Goal: Task Accomplishment & Management: Complete application form

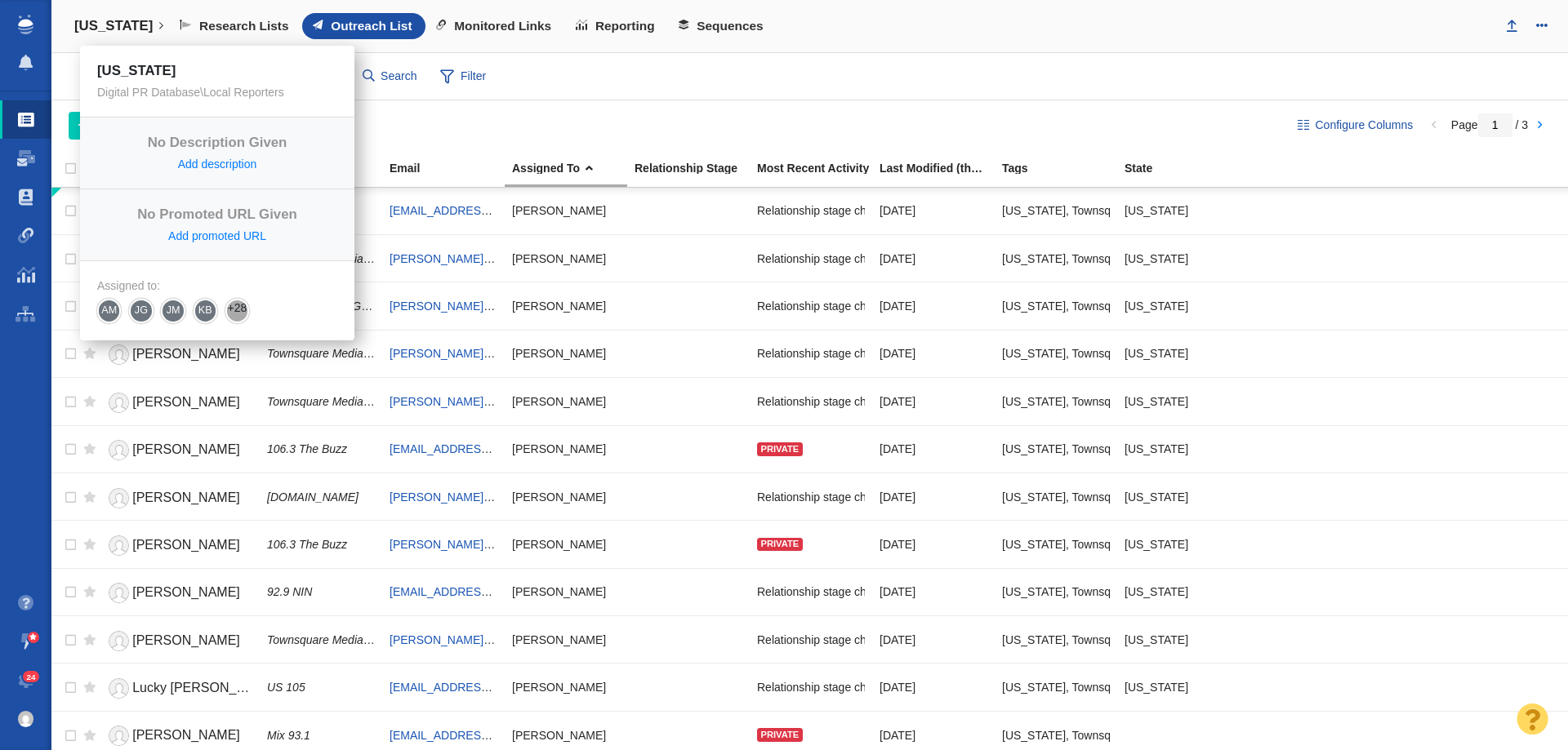
click at [114, 21] on link "[US_STATE]" at bounding box center [119, 26] width 112 height 39
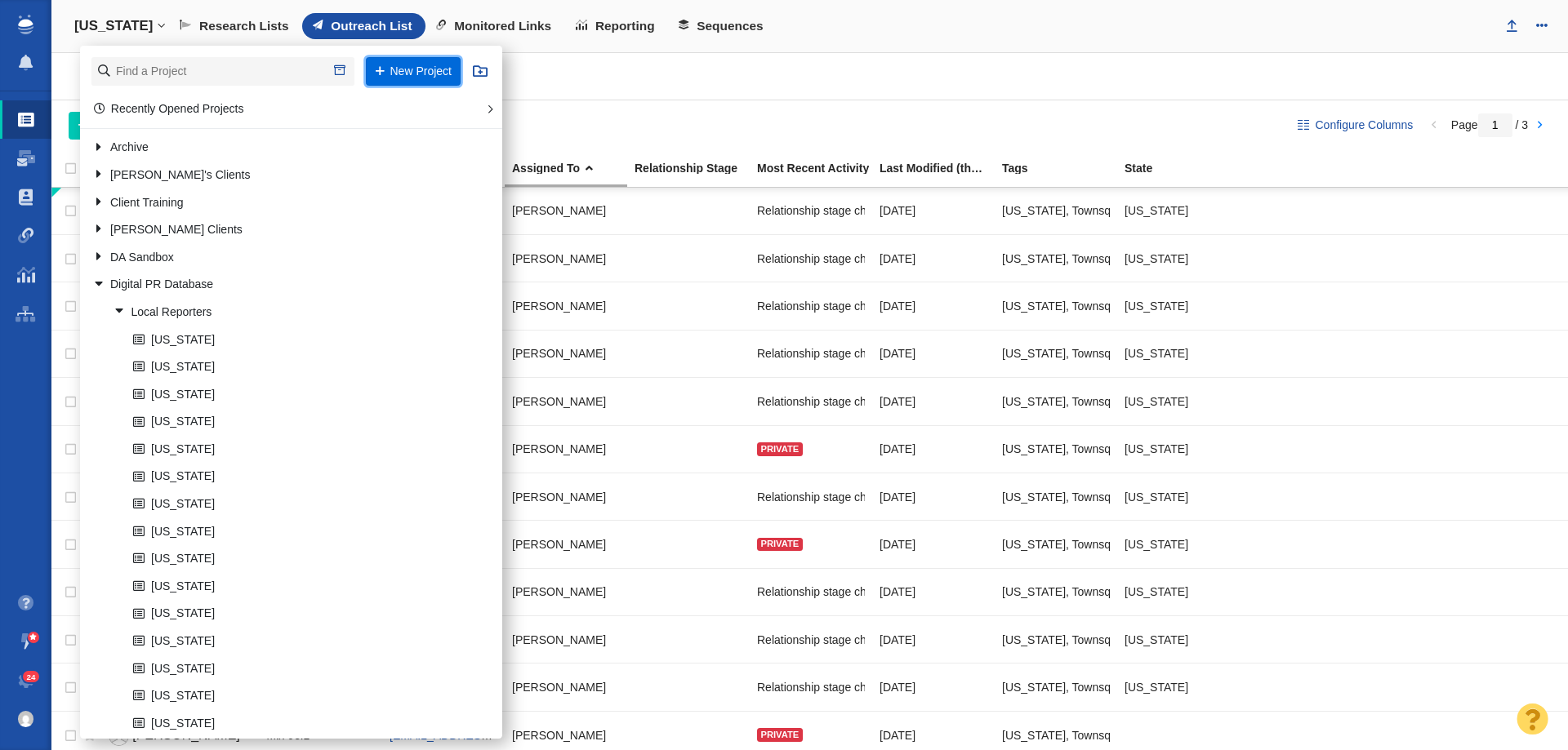
click at [384, 71] on button "New Project" at bounding box center [413, 71] width 94 height 29
select select "DOMAIN"
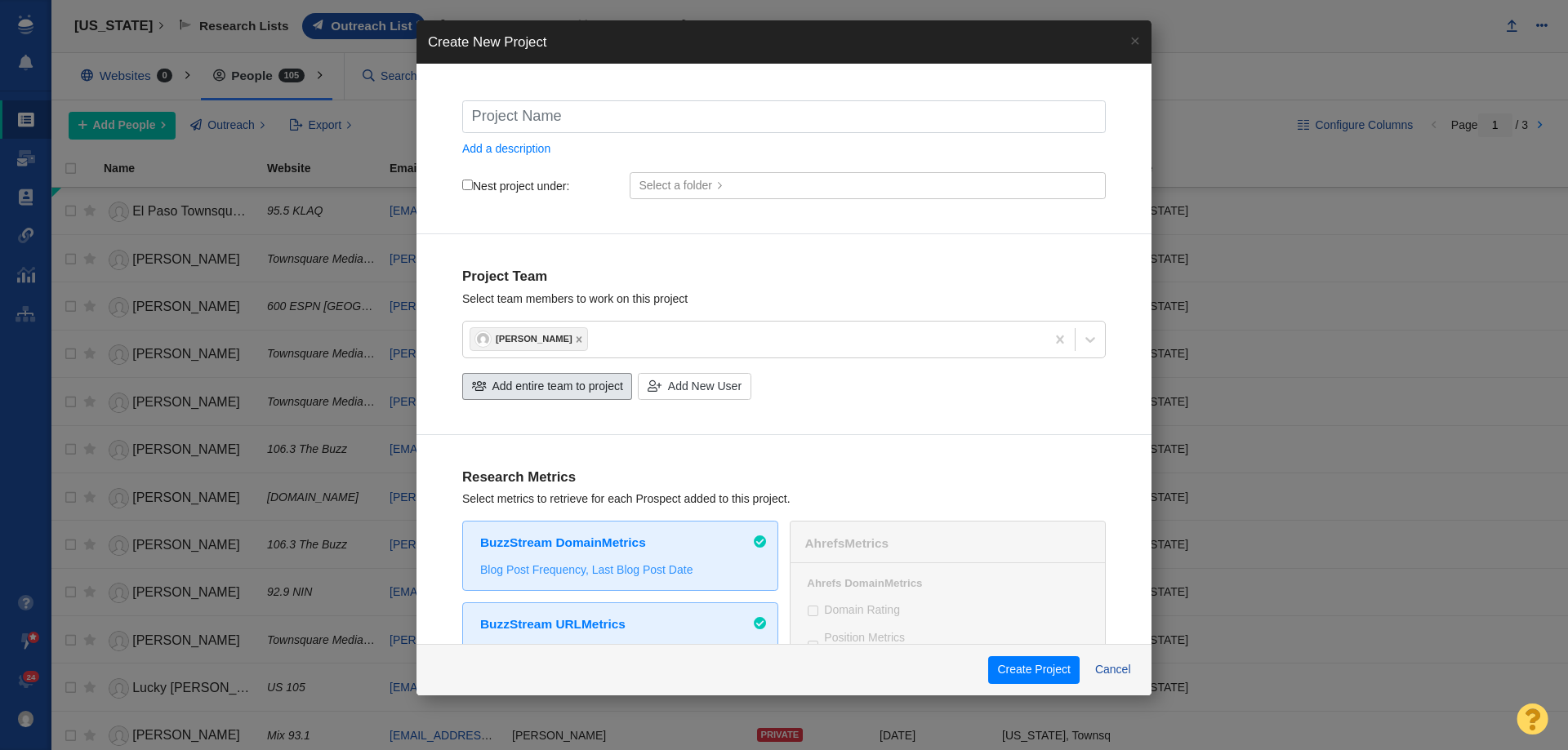
click at [515, 391] on span "Add entire team to project" at bounding box center [557, 386] width 131 height 17
checkbox input "true"
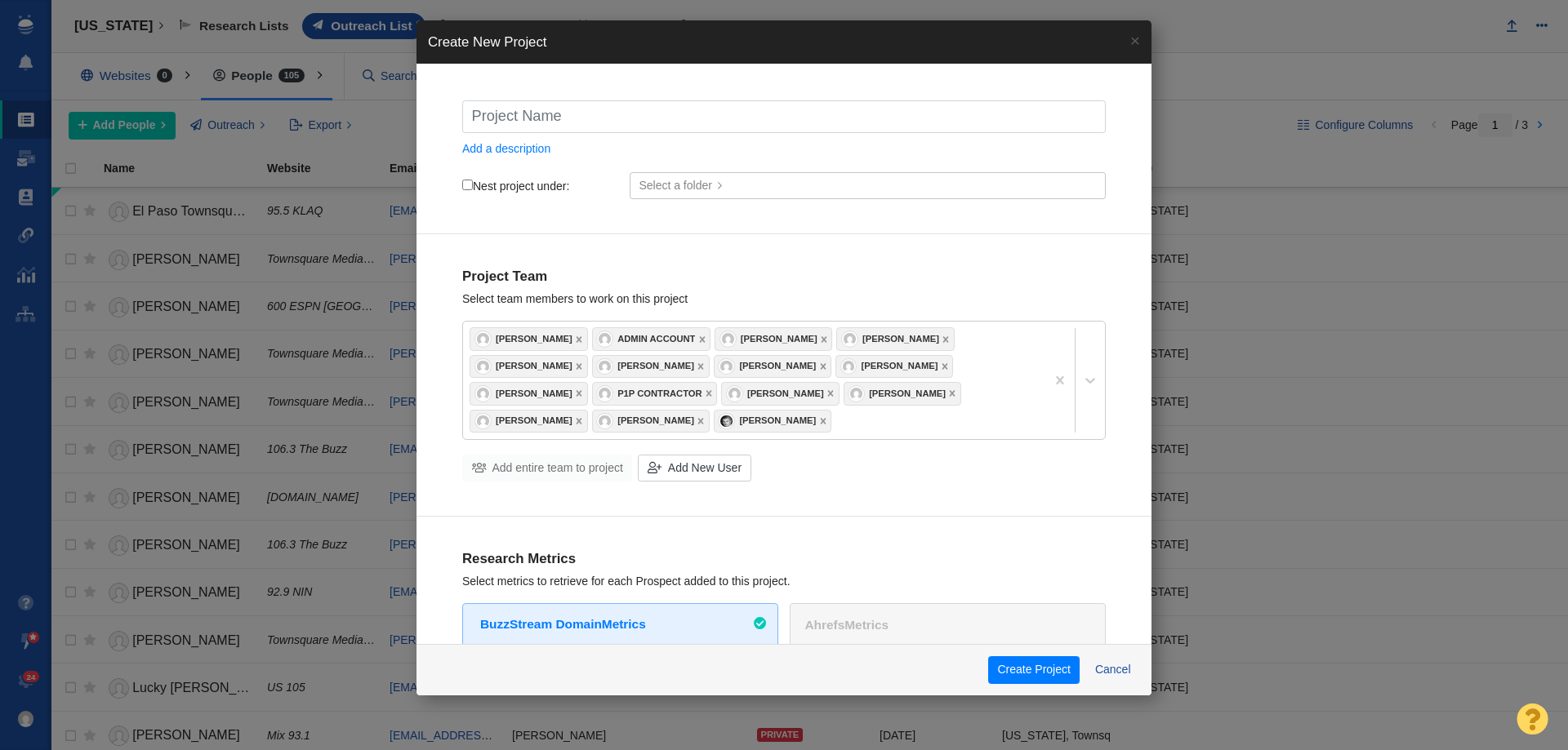
click at [470, 185] on input "Nest project under:" at bounding box center [467, 185] width 11 height 11
checkbox input "true"
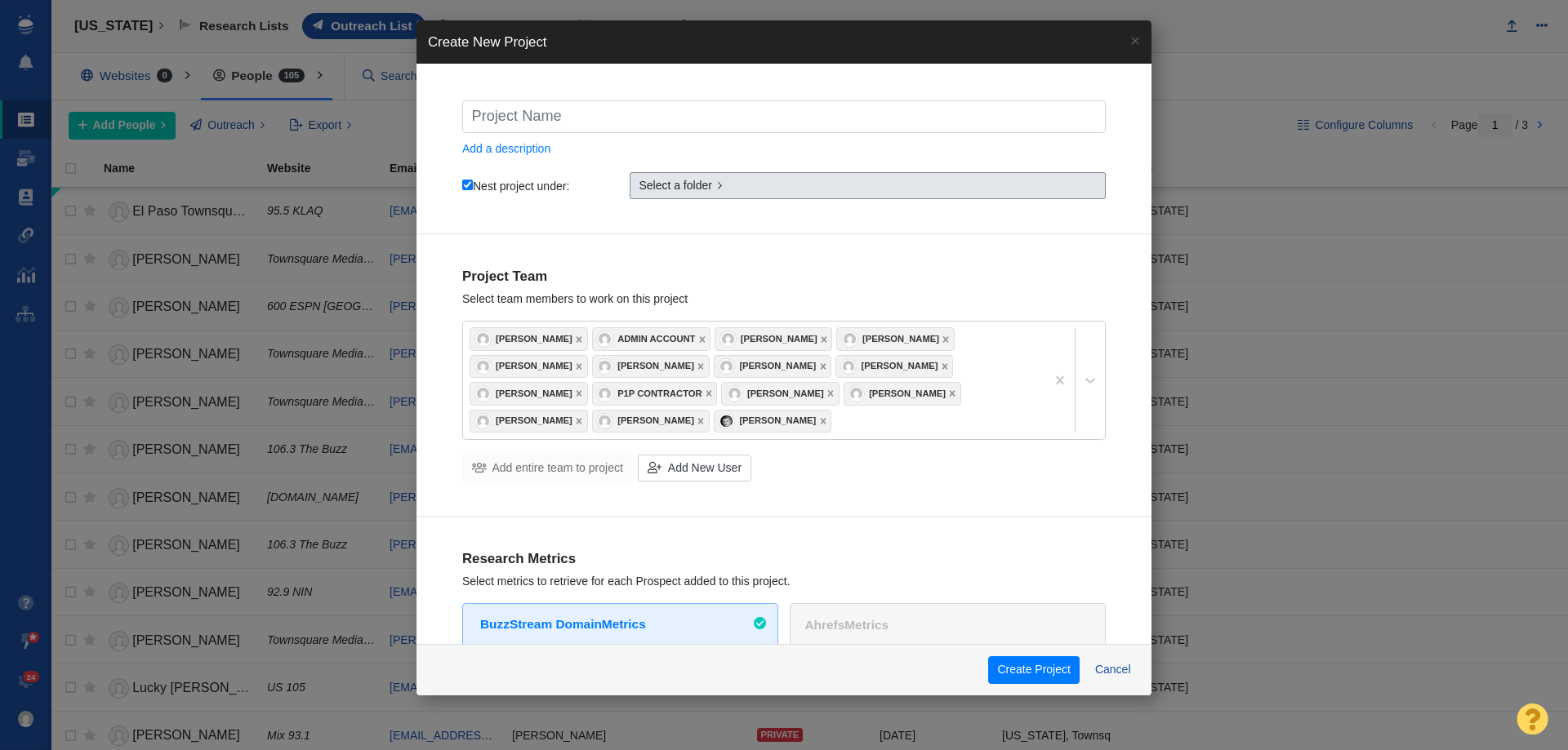
click at [672, 181] on span "Select a folder" at bounding box center [676, 185] width 74 height 17
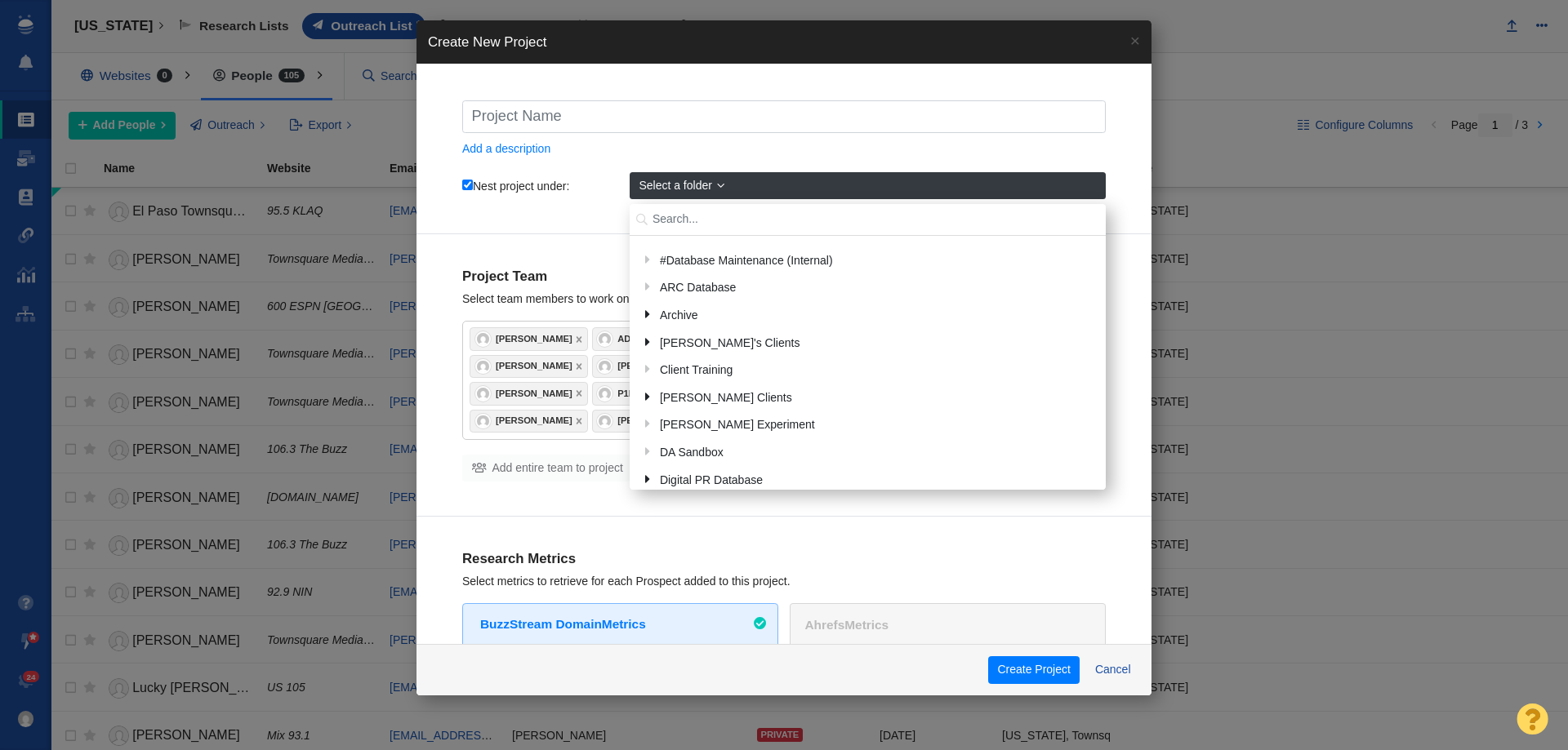
click at [687, 213] on input "text" at bounding box center [868, 220] width 476 height 32
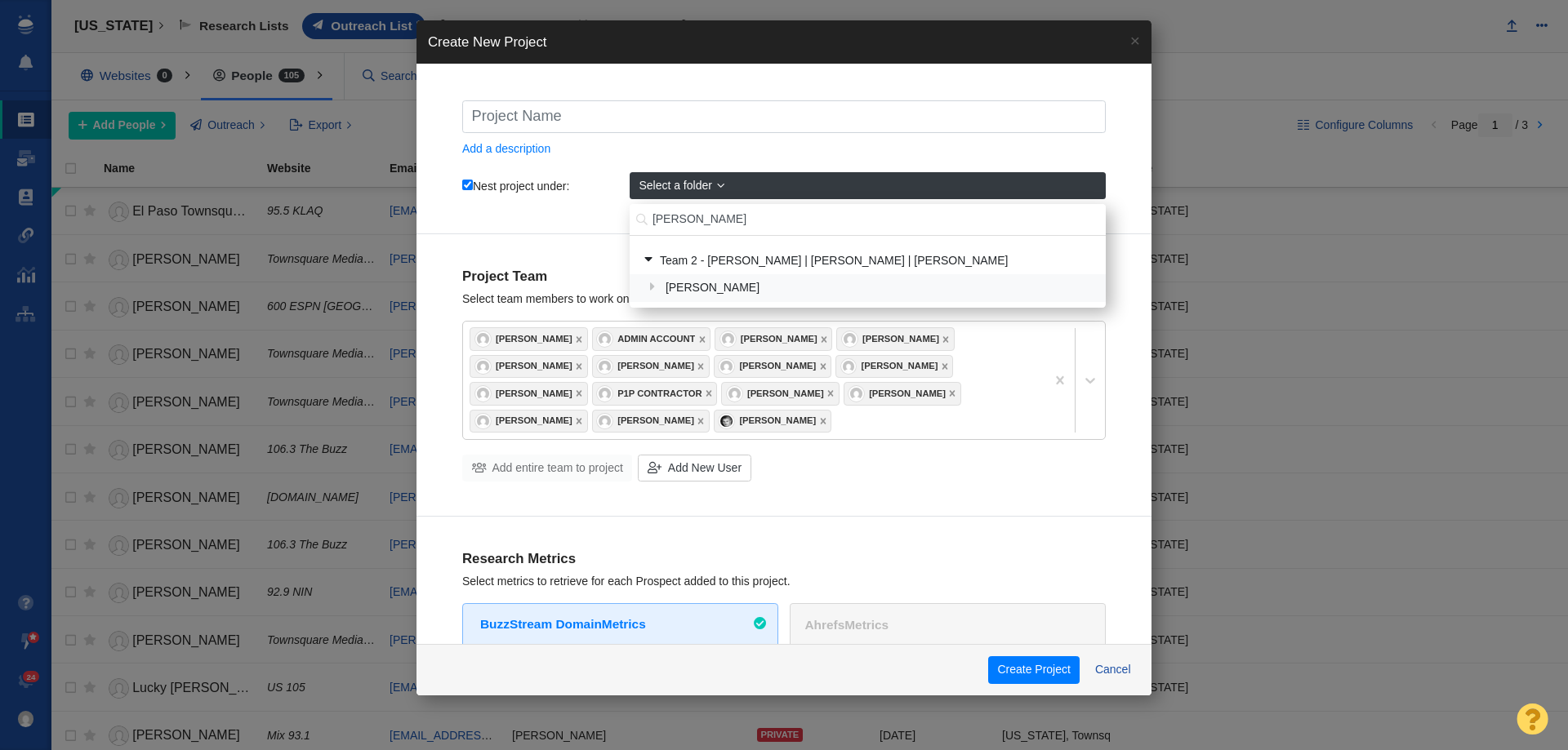
type input "john s"
click at [747, 274] on td "[PERSON_NAME]" at bounding box center [880, 288] width 442 height 28
click at [742, 286] on div "[PERSON_NAME]" at bounding box center [878, 288] width 437 height 25
checkbox input "true"
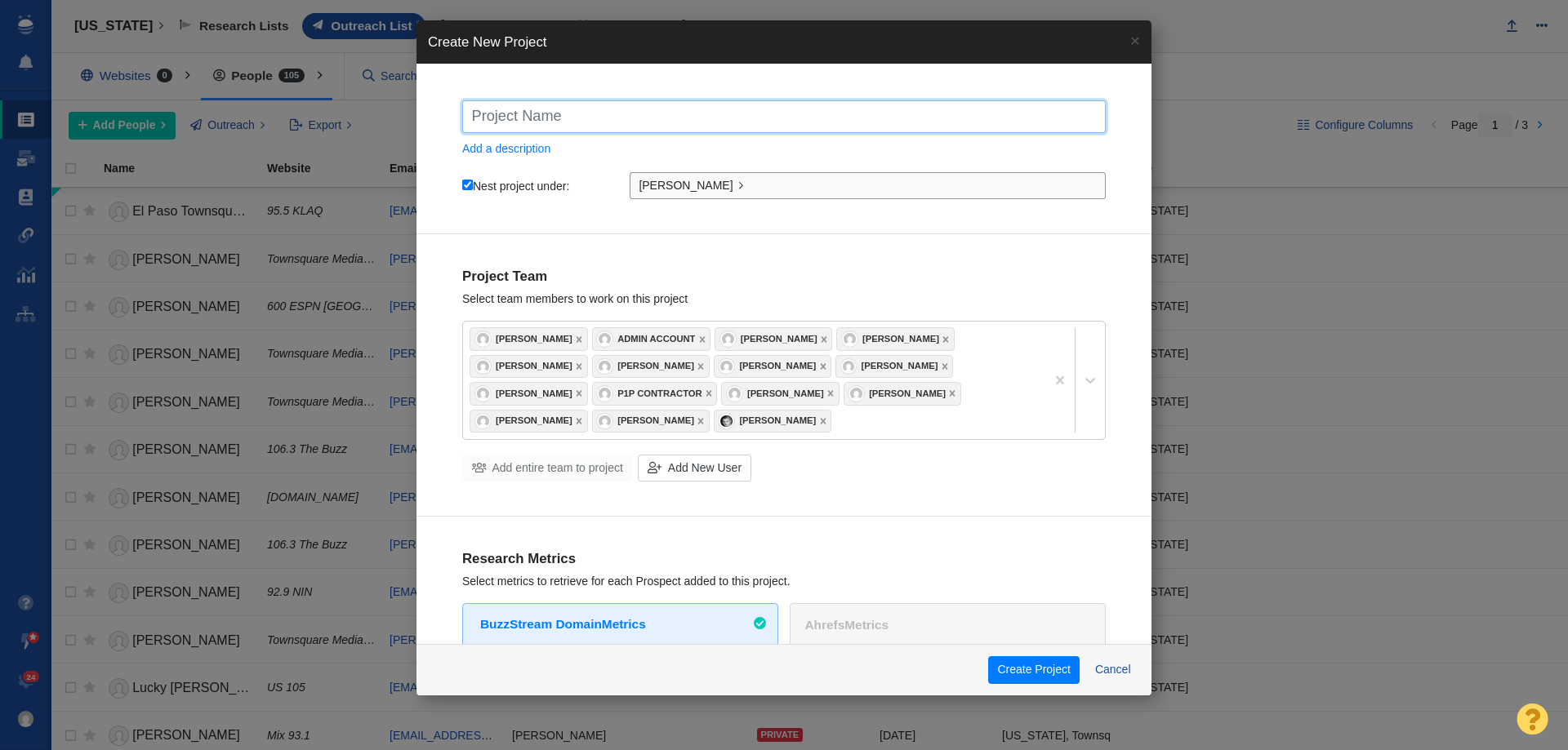
click at [571, 116] on input "text" at bounding box center [784, 117] width 644 height 33
type input "J"
checkbox input "true"
type input "Jo"
checkbox input "true"
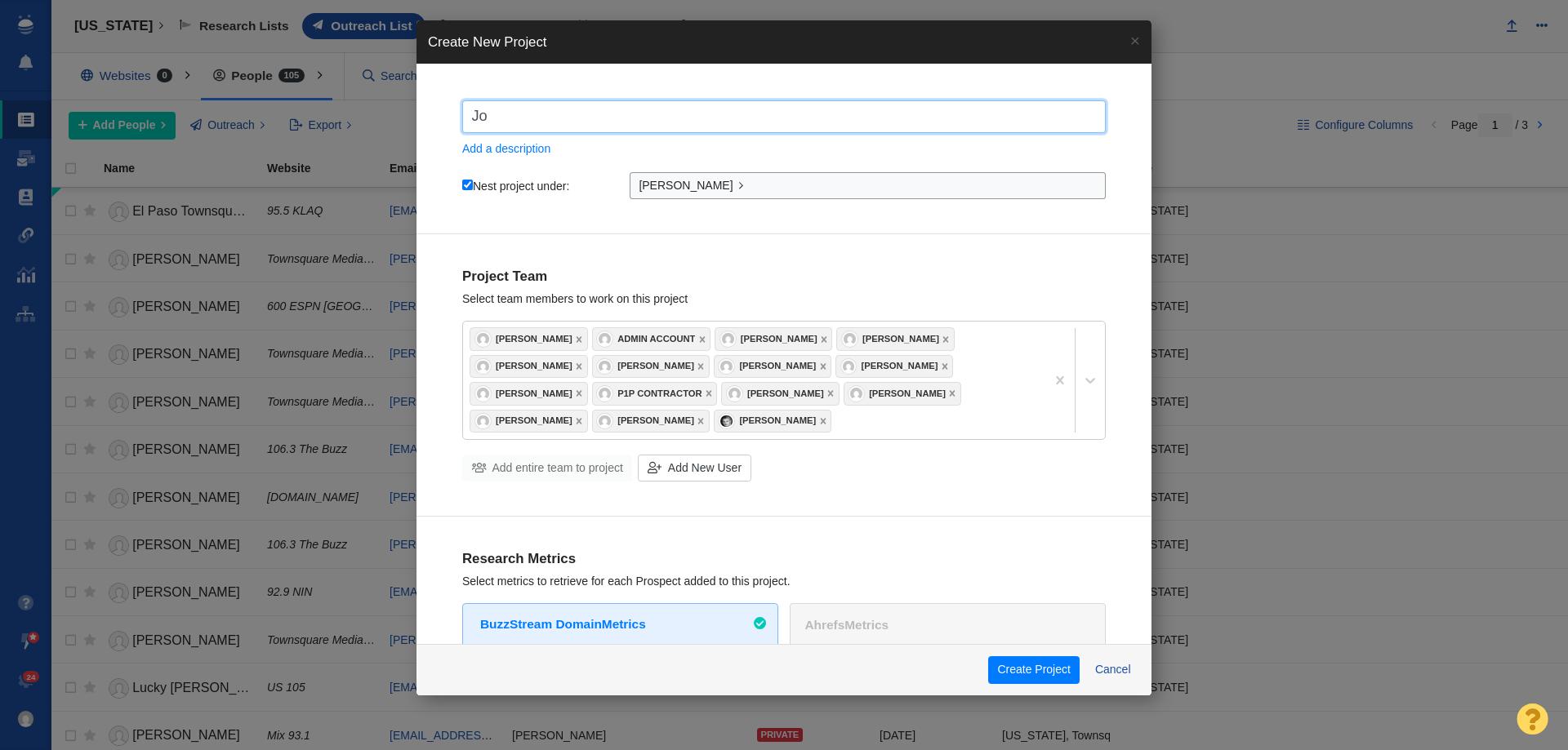
type input "Joh"
checkbox input "true"
type input "John"
checkbox input "true"
type input "John"
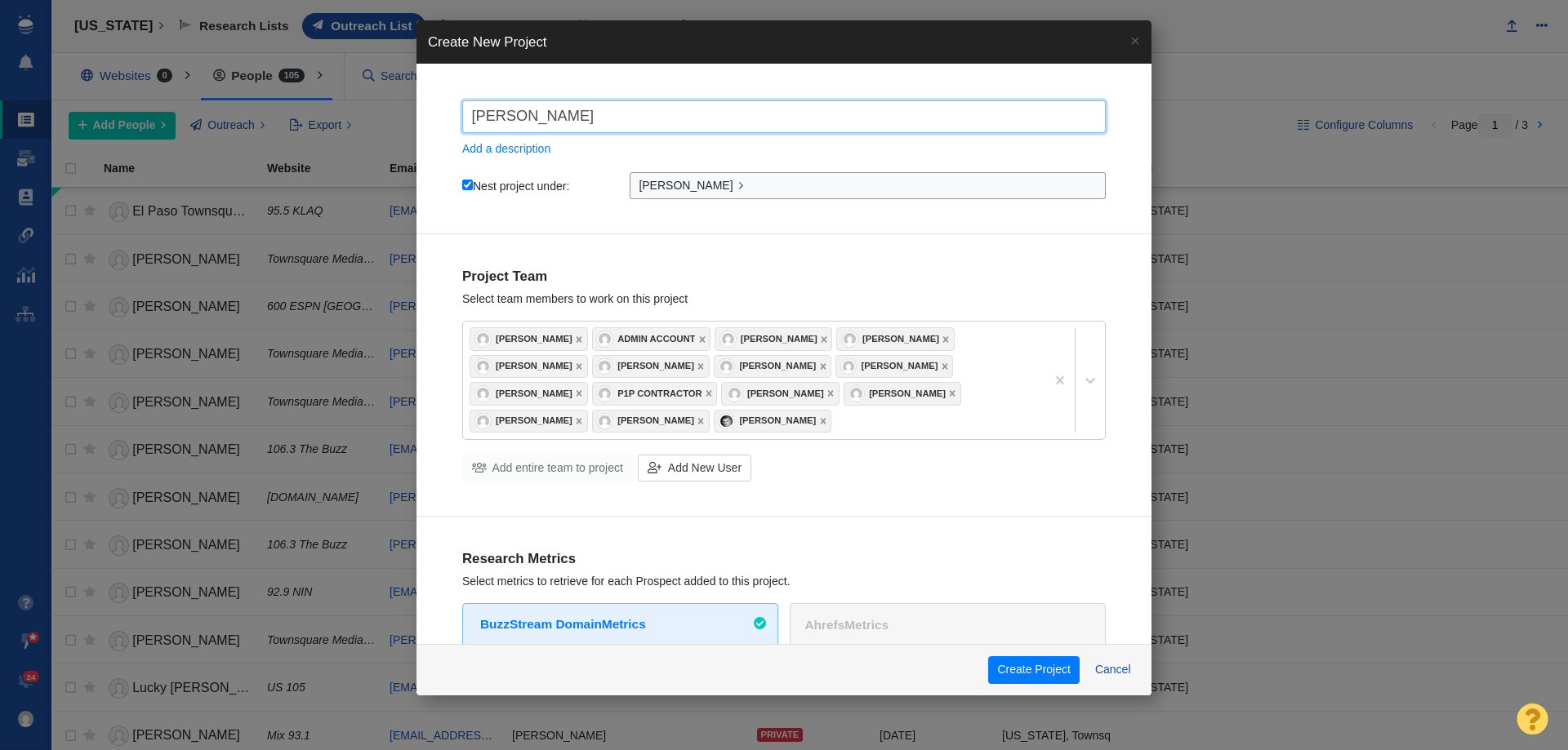
checkbox input "true"
type input "John S"
checkbox input "true"
type input "John ST"
checkbox input "true"
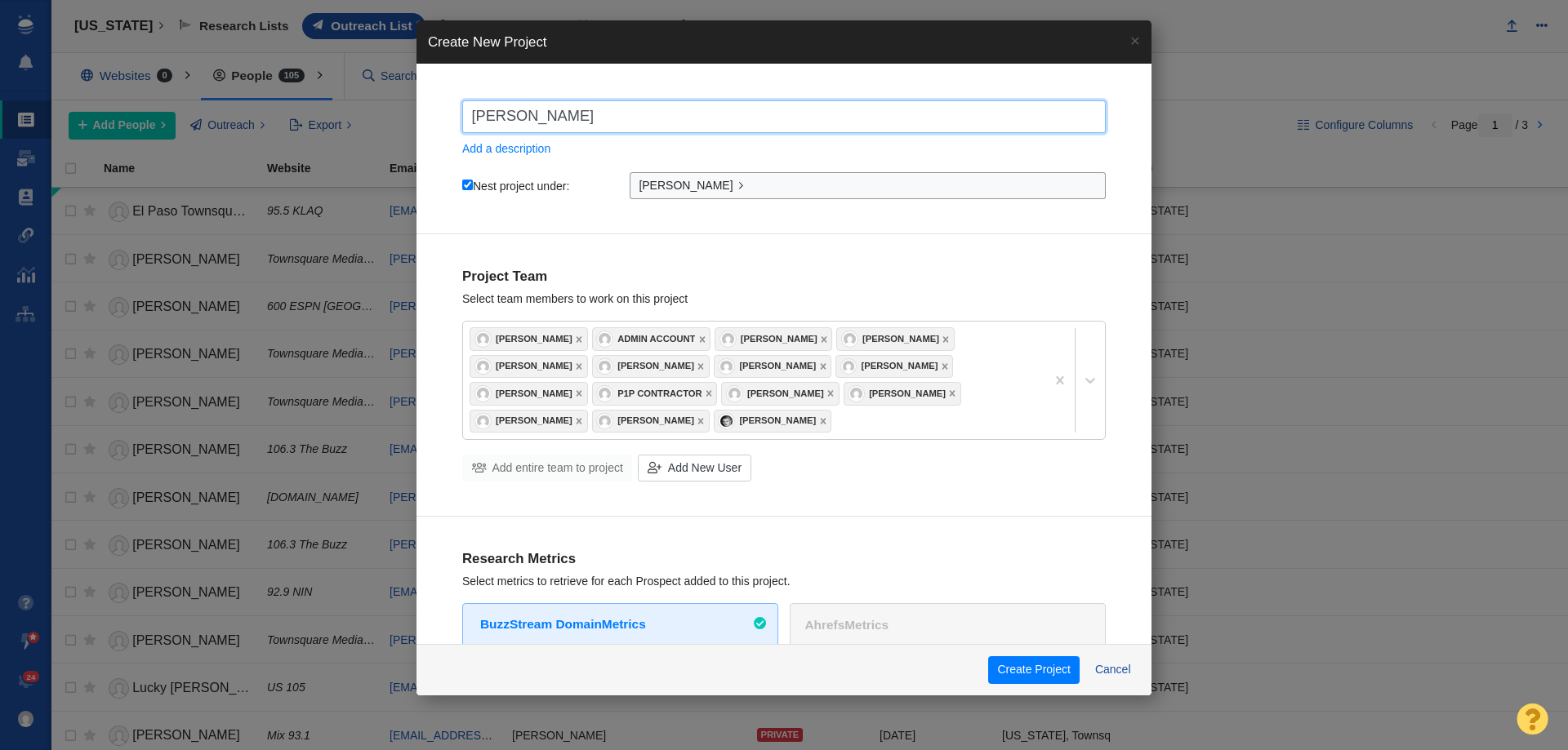
type input "John STe"
checkbox input "true"
type input "John STev"
checkbox input "true"
type input "John STeve"
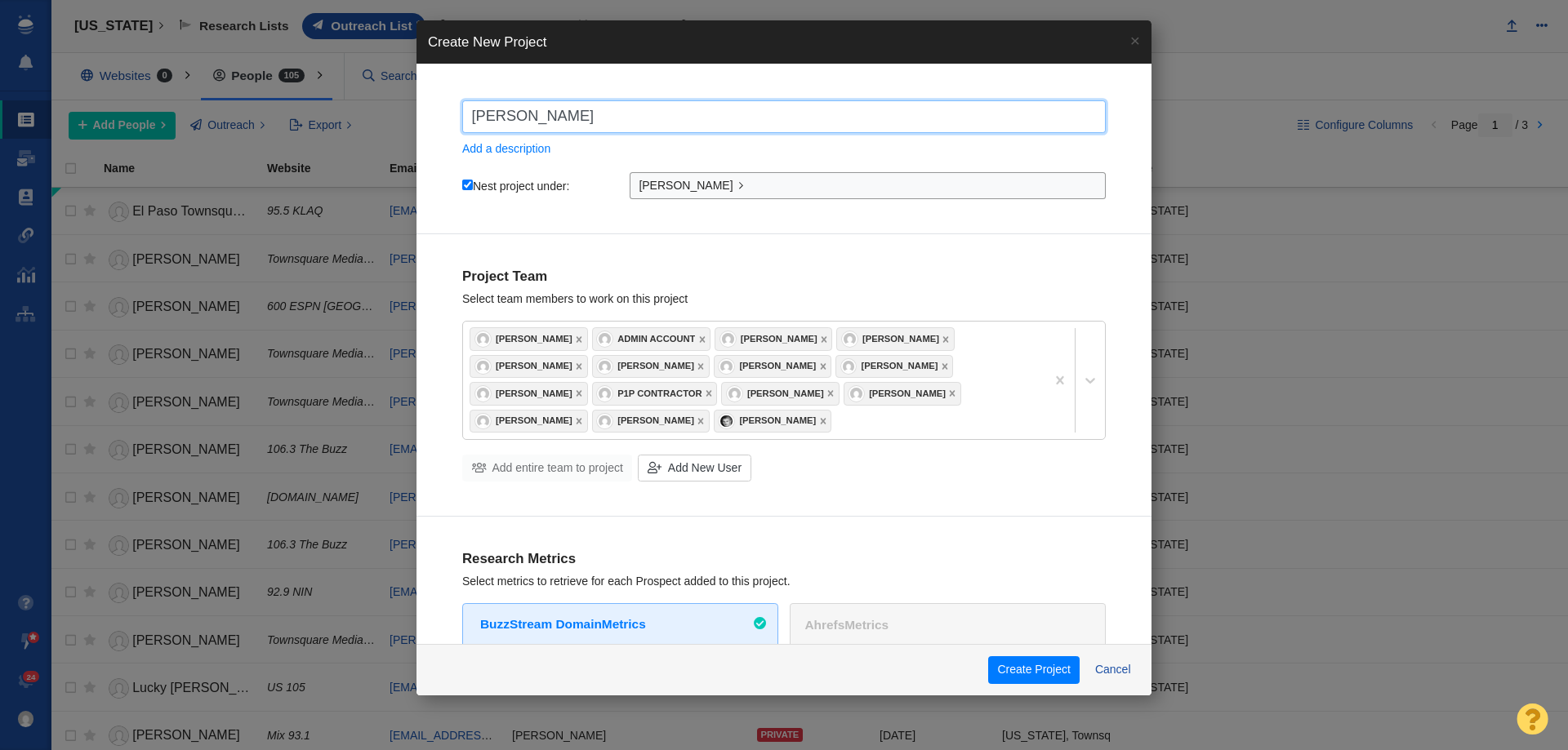
checkbox input "true"
type input "John STev"
checkbox input "true"
type input "John STe"
checkbox input "true"
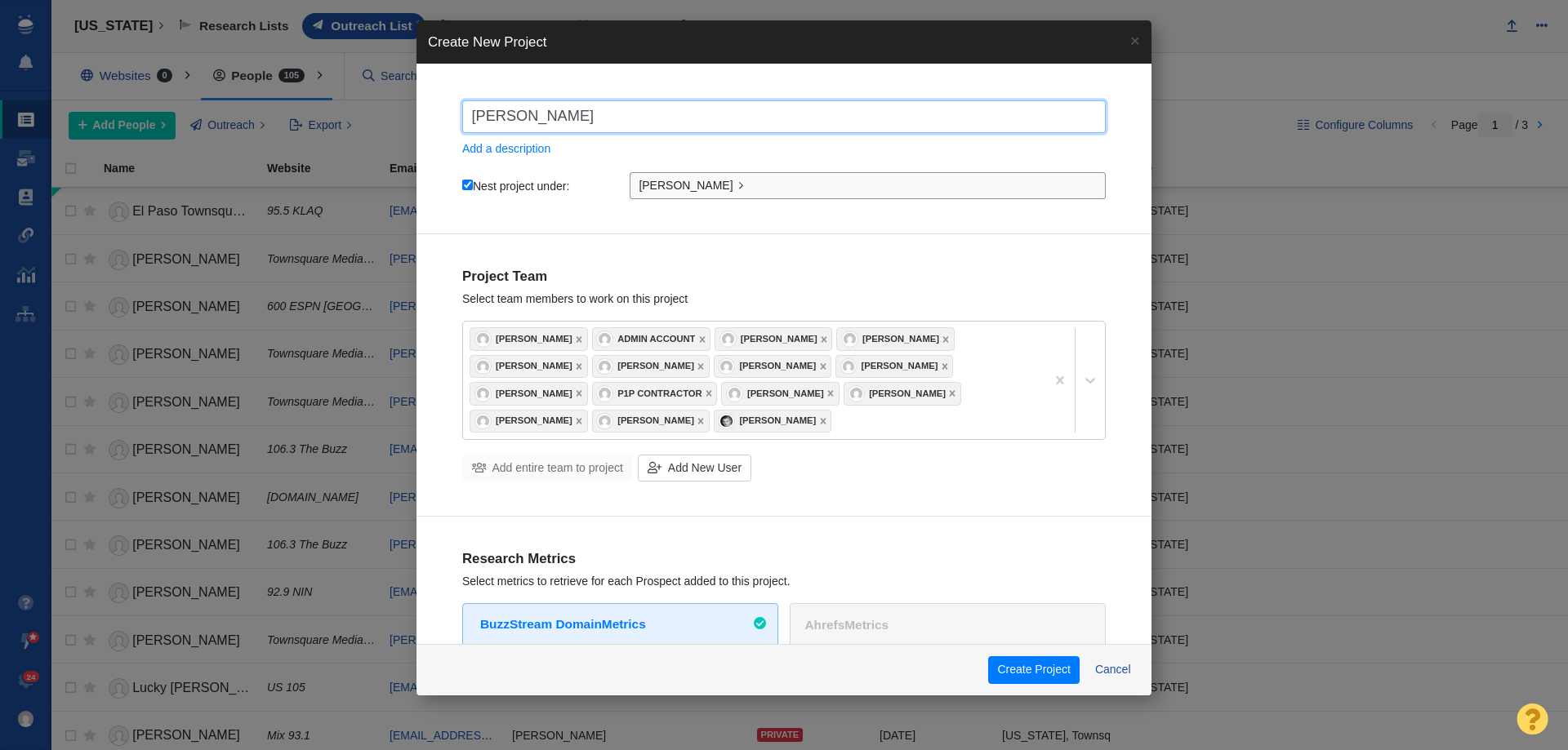
type input "John ST"
checkbox input "true"
type input "John S"
checkbox input "true"
type input "John St"
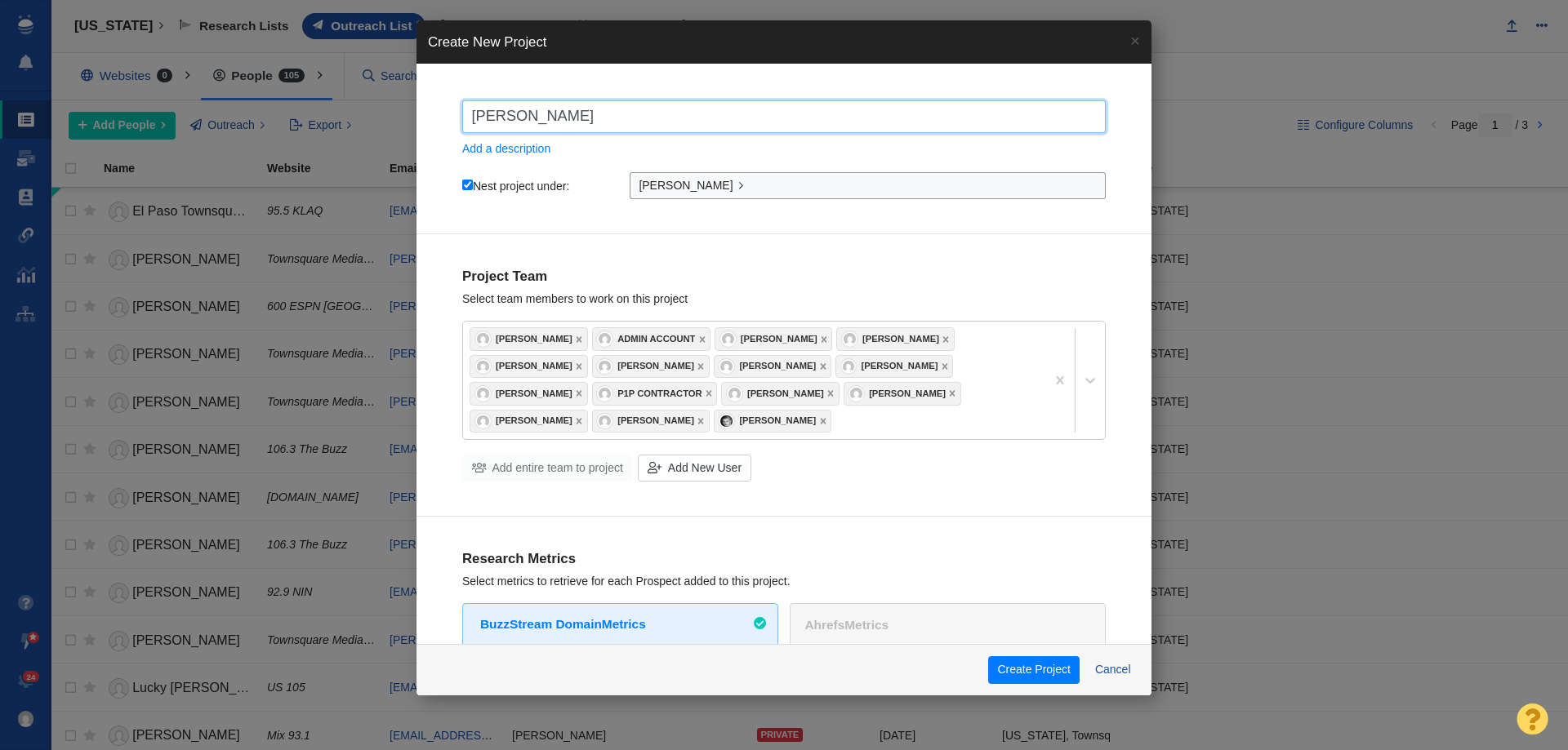
checkbox input "true"
type input "John Sts"
checkbox input "true"
type input "John St"
checkbox input "true"
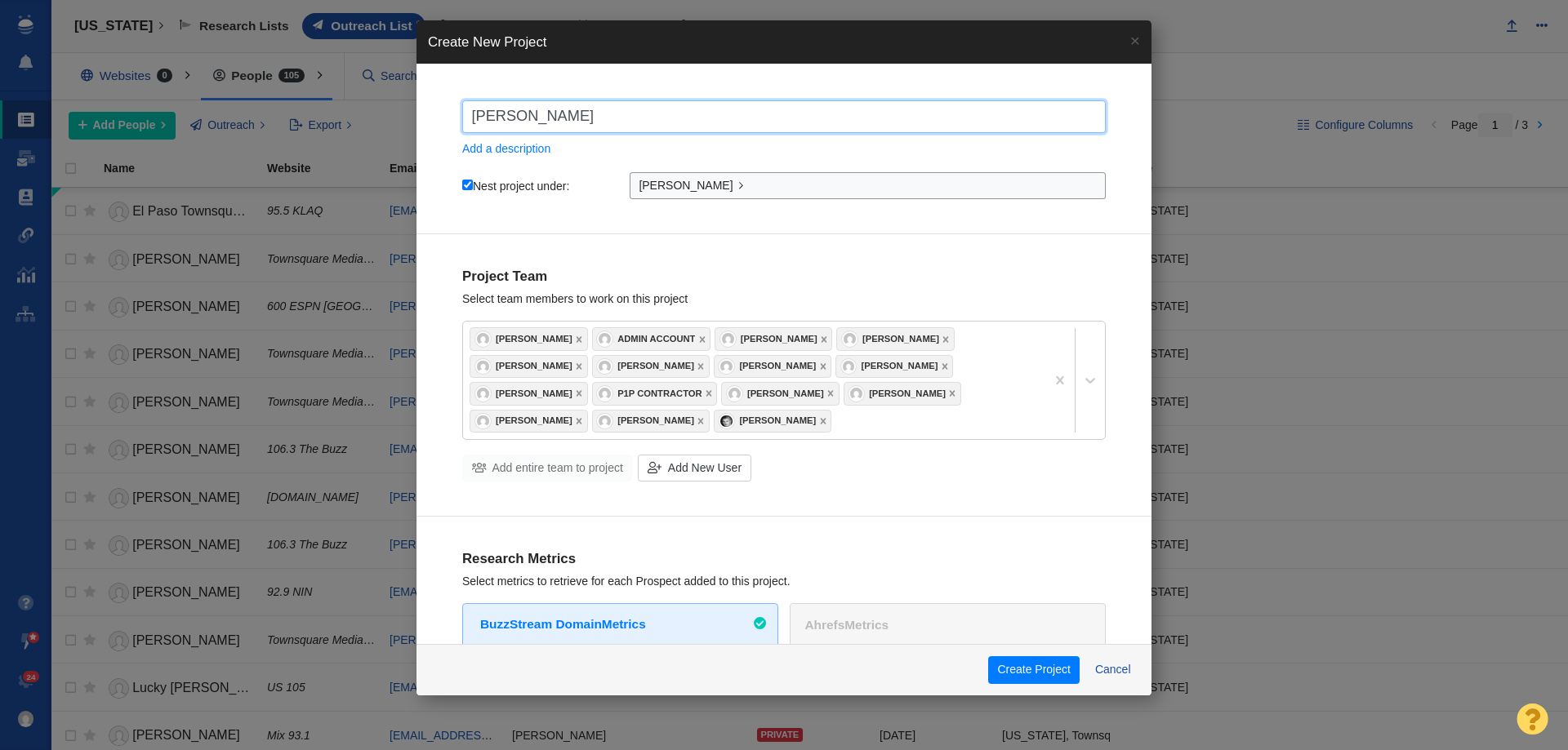
type input "John Ste"
checkbox input "true"
type input "John Stev"
checkbox input "true"
type input "John Steve"
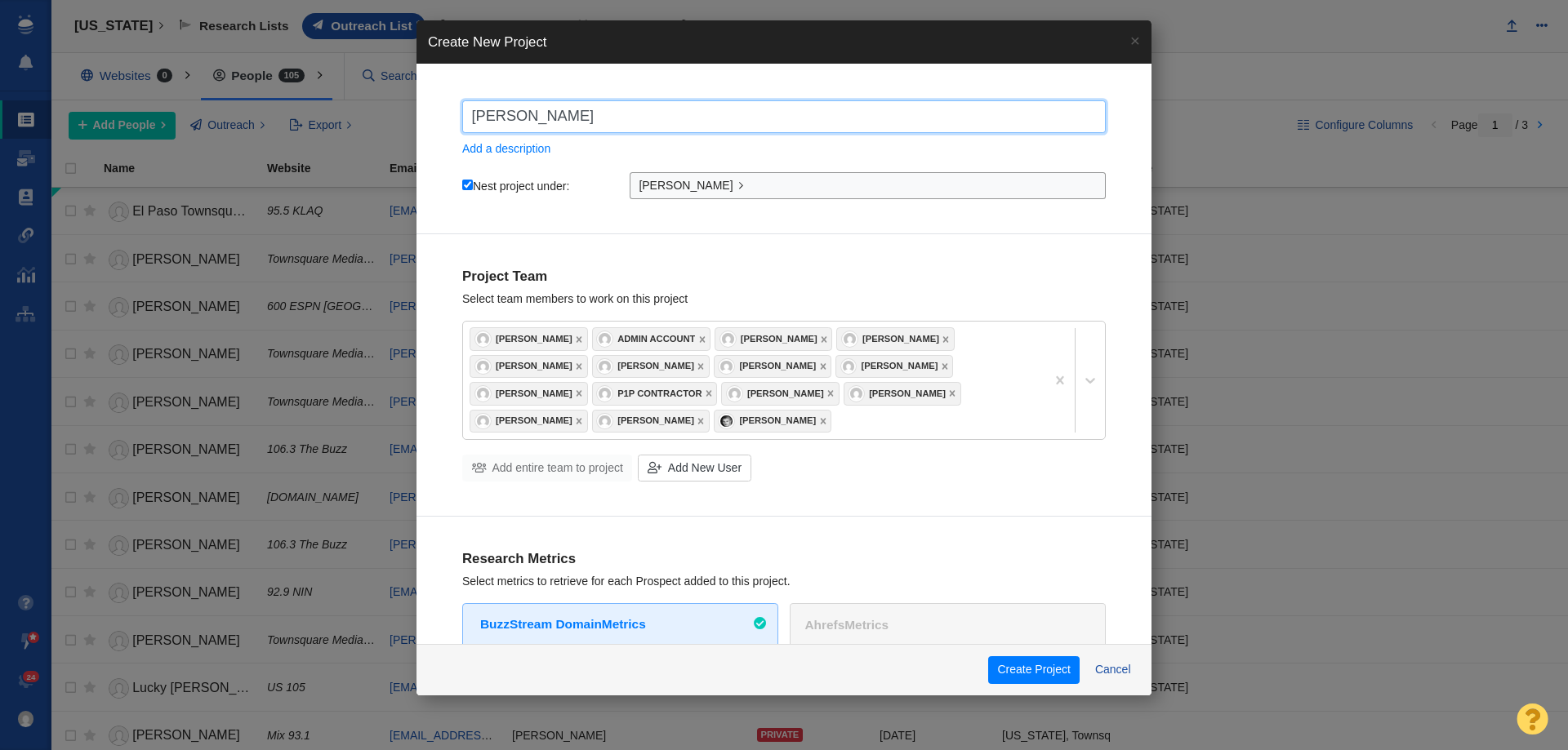
checkbox input "true"
type input "John Steven"
checkbox input "true"
type input "John Stevens"
checkbox input "true"
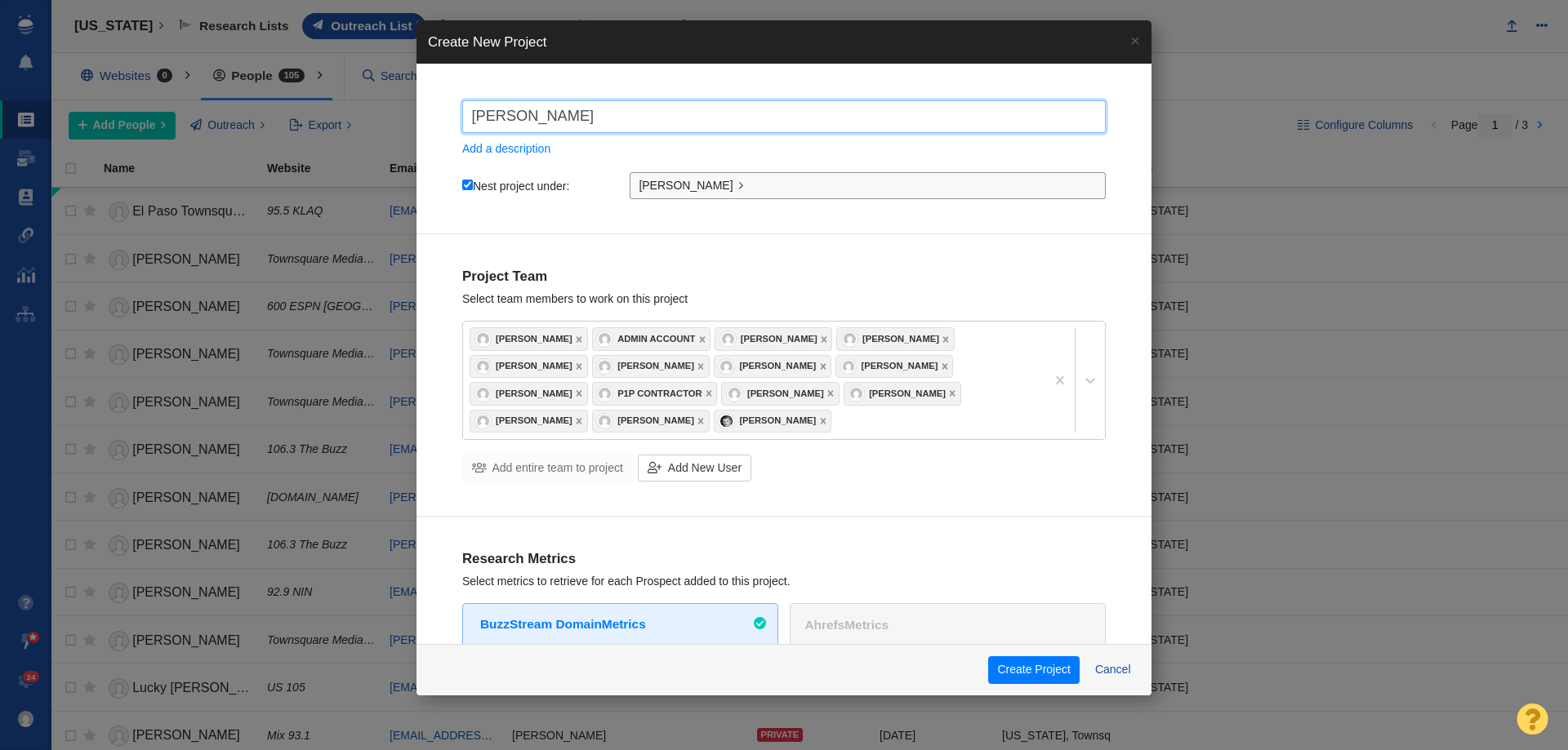
type input "John Stevenso"
checkbox input "true"
type input "[PERSON_NAME]"
checkbox input "true"
type input "[PERSON_NAME]"
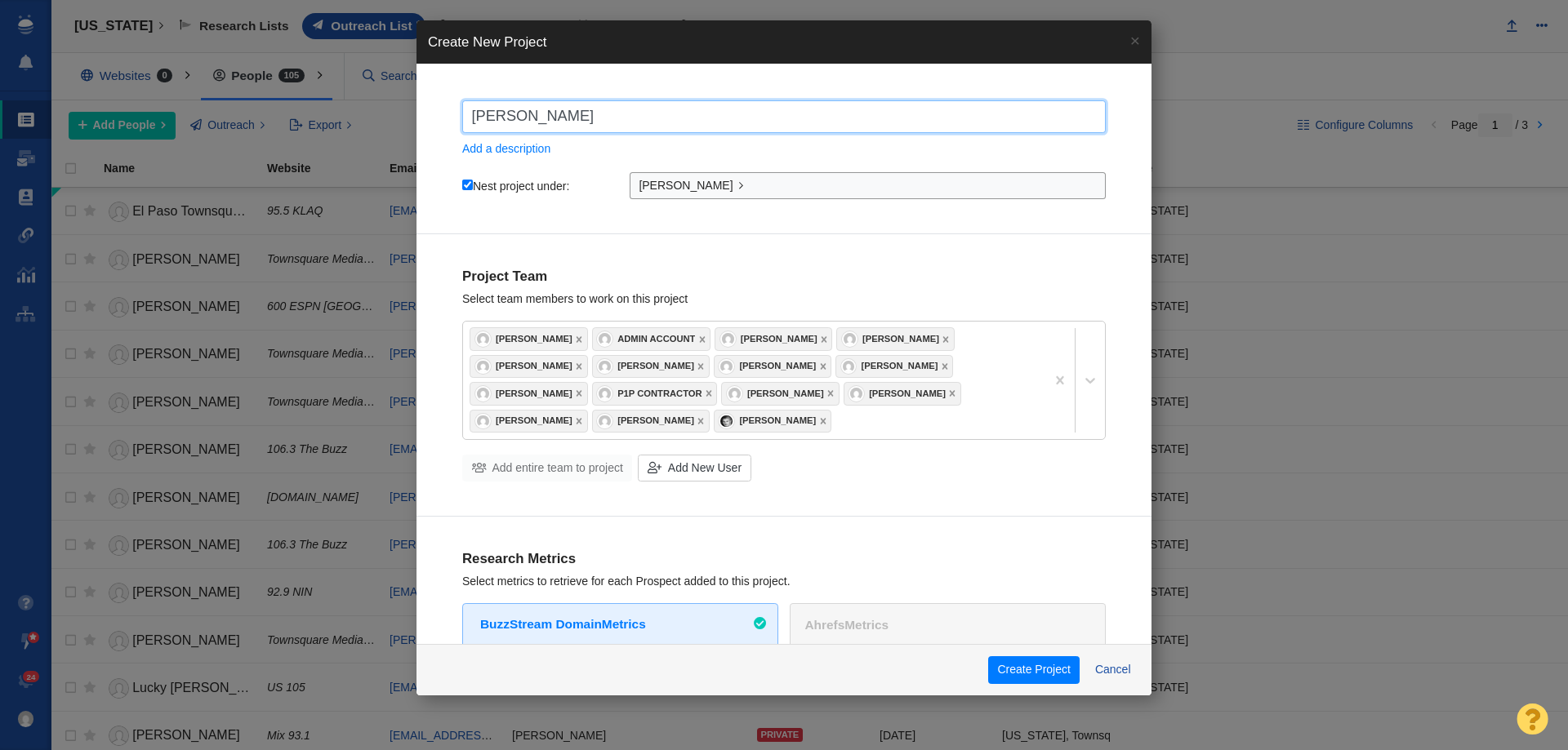
checkbox input "true"
type input "John Stevenson -"
checkbox input "true"
type input "John Stevenson -"
checkbox input "true"
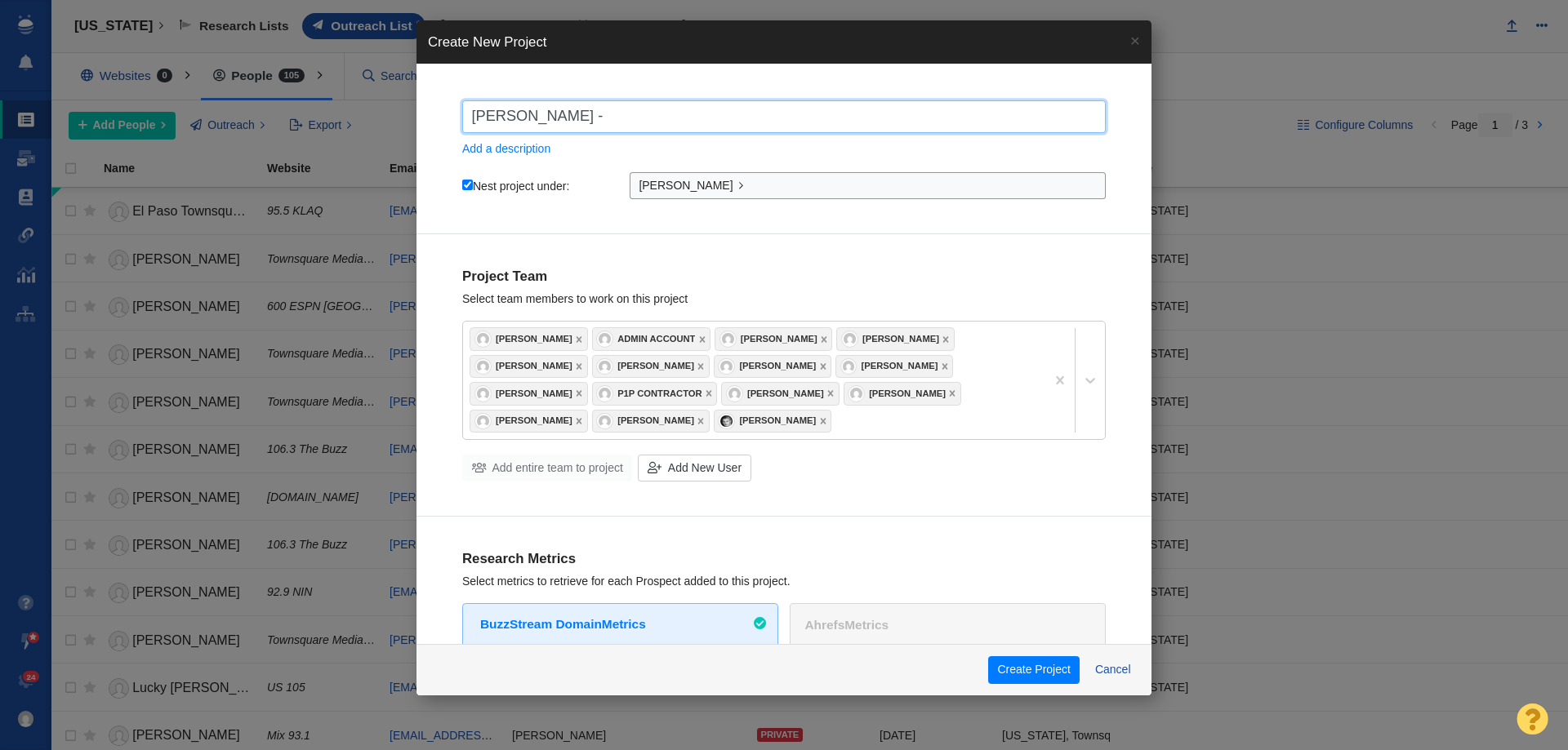
type input "John Stevenson - D"
checkbox input "true"
type input "John Stevenson - Di"
checkbox input "true"
type input "John Stevenson - Dig"
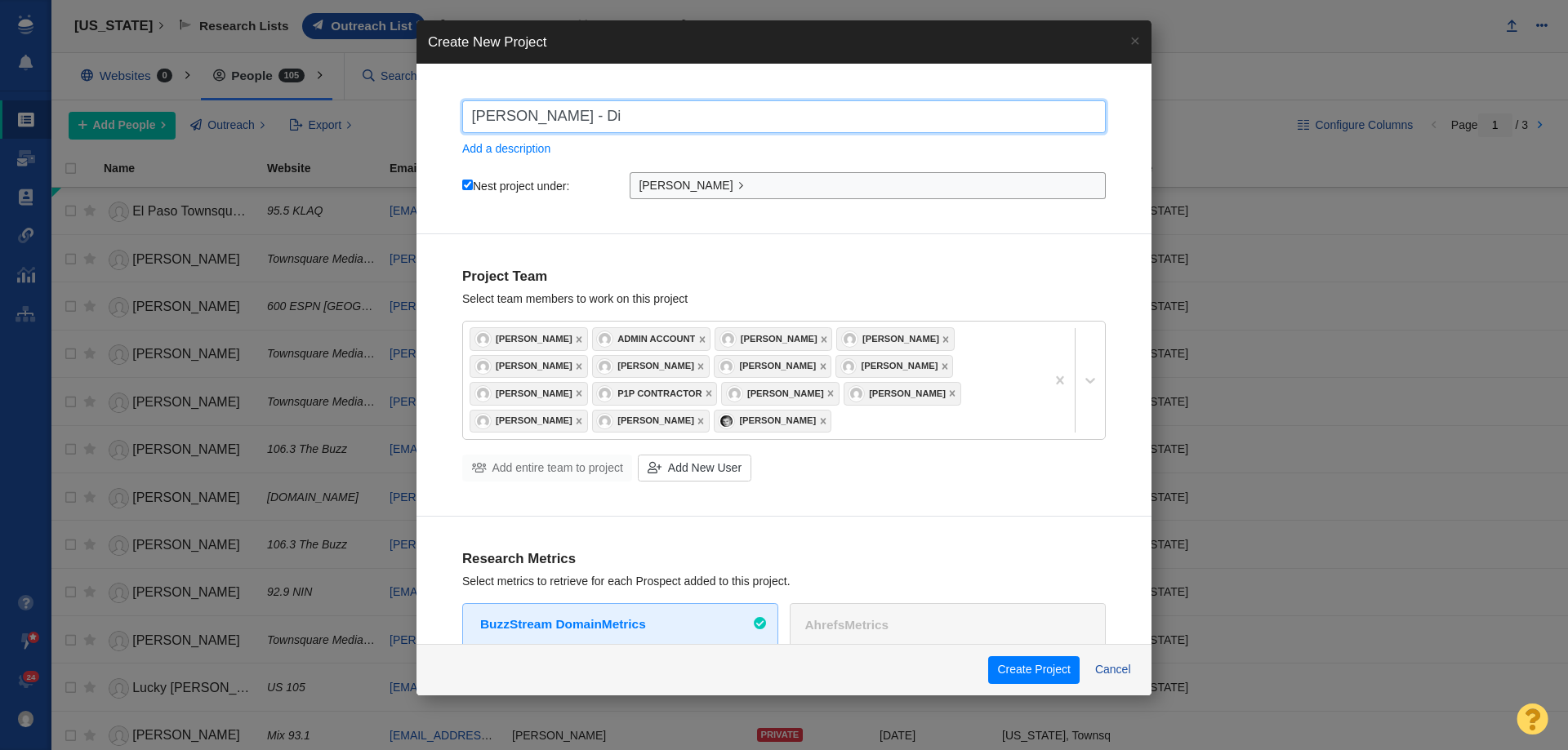
checkbox input "true"
type input "John Stevenson - Digi"
checkbox input "true"
type input "John Stevenson - Digit"
checkbox input "true"
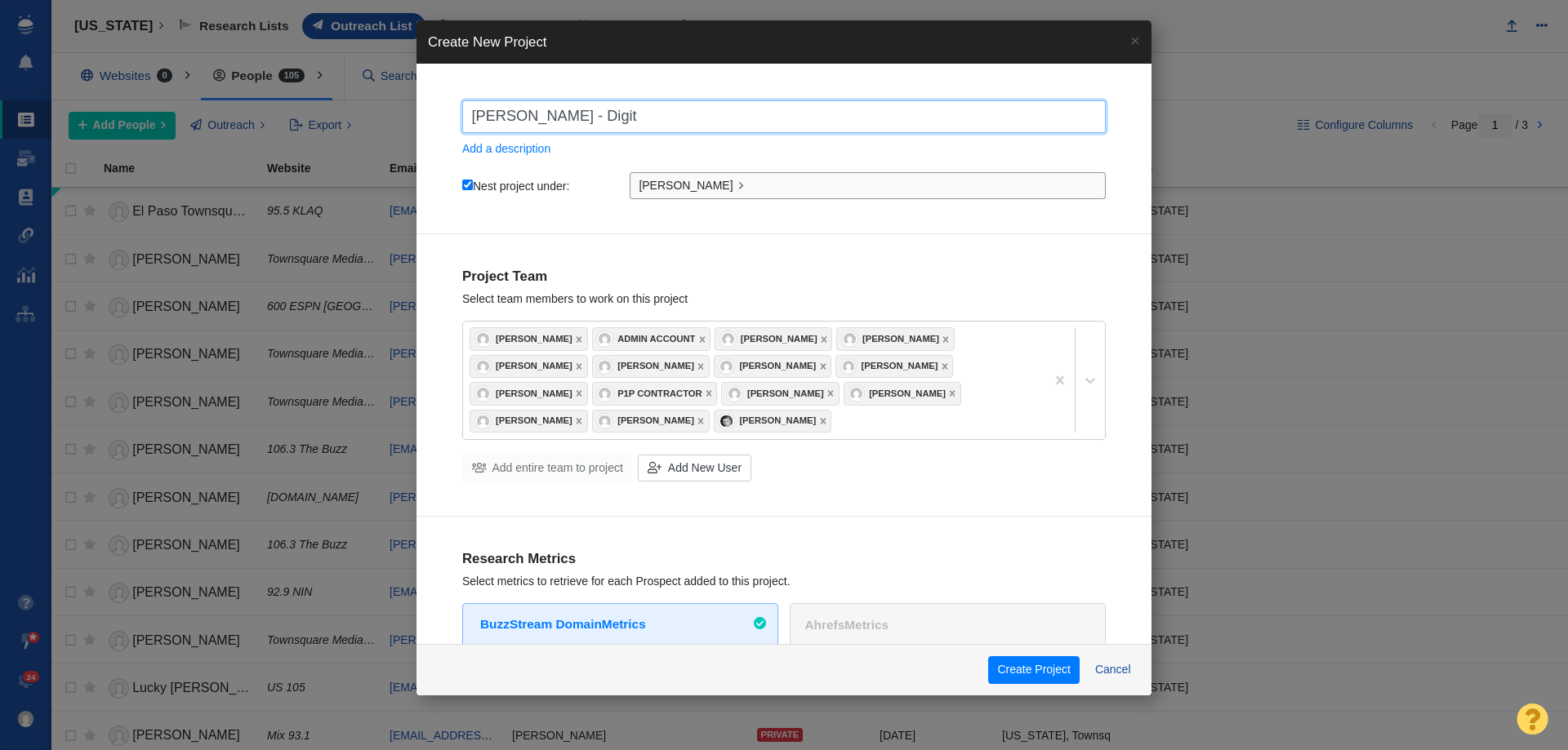
type input "John Stevenson - Digitl"
checkbox input "true"
type input "John Stevenson - Digitla"
checkbox input "true"
type input "John Stevenson - Digitla"
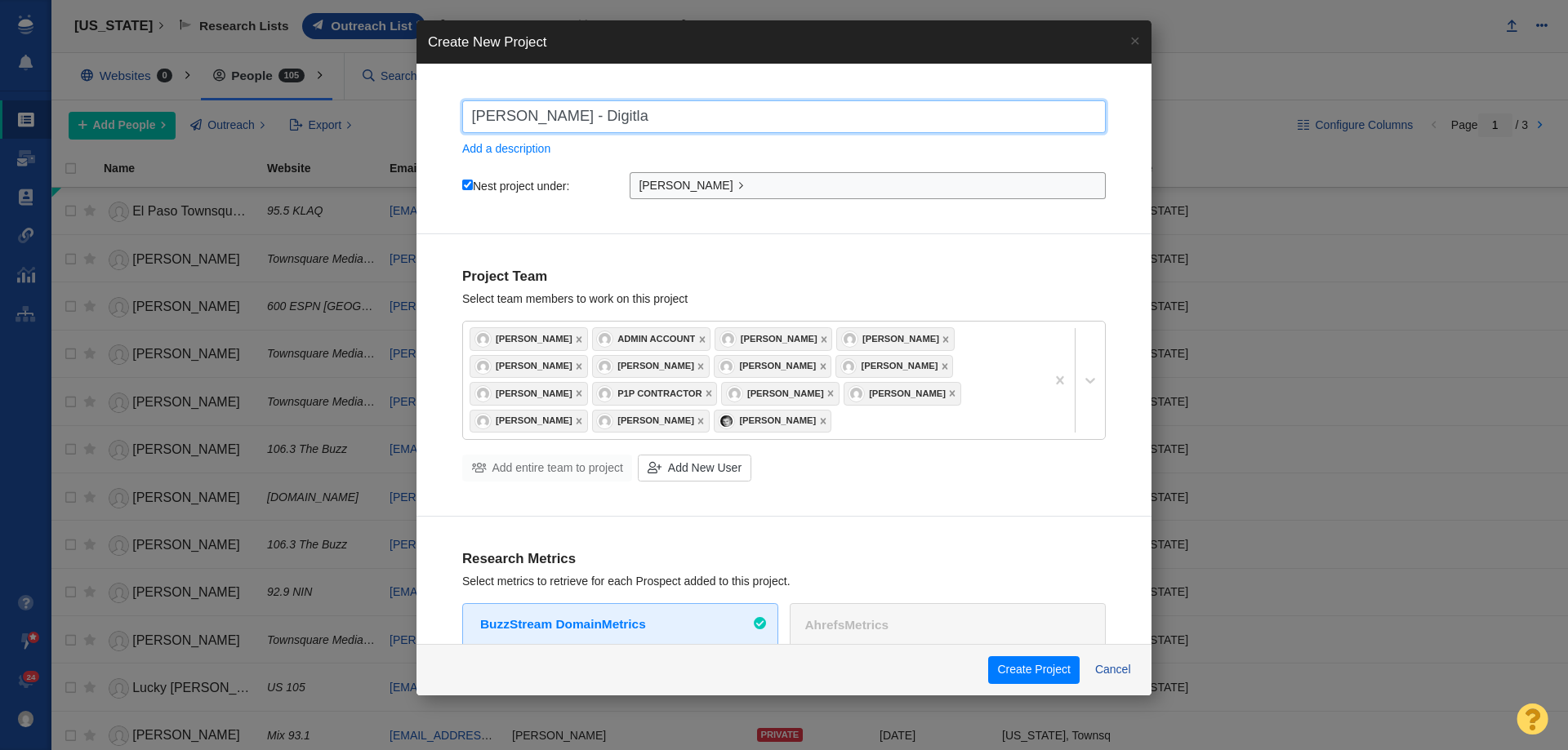
checkbox input "true"
type input "John Stevenson - Digitla P"
checkbox input "true"
type input "John Stevenson - Digitla"
checkbox input "true"
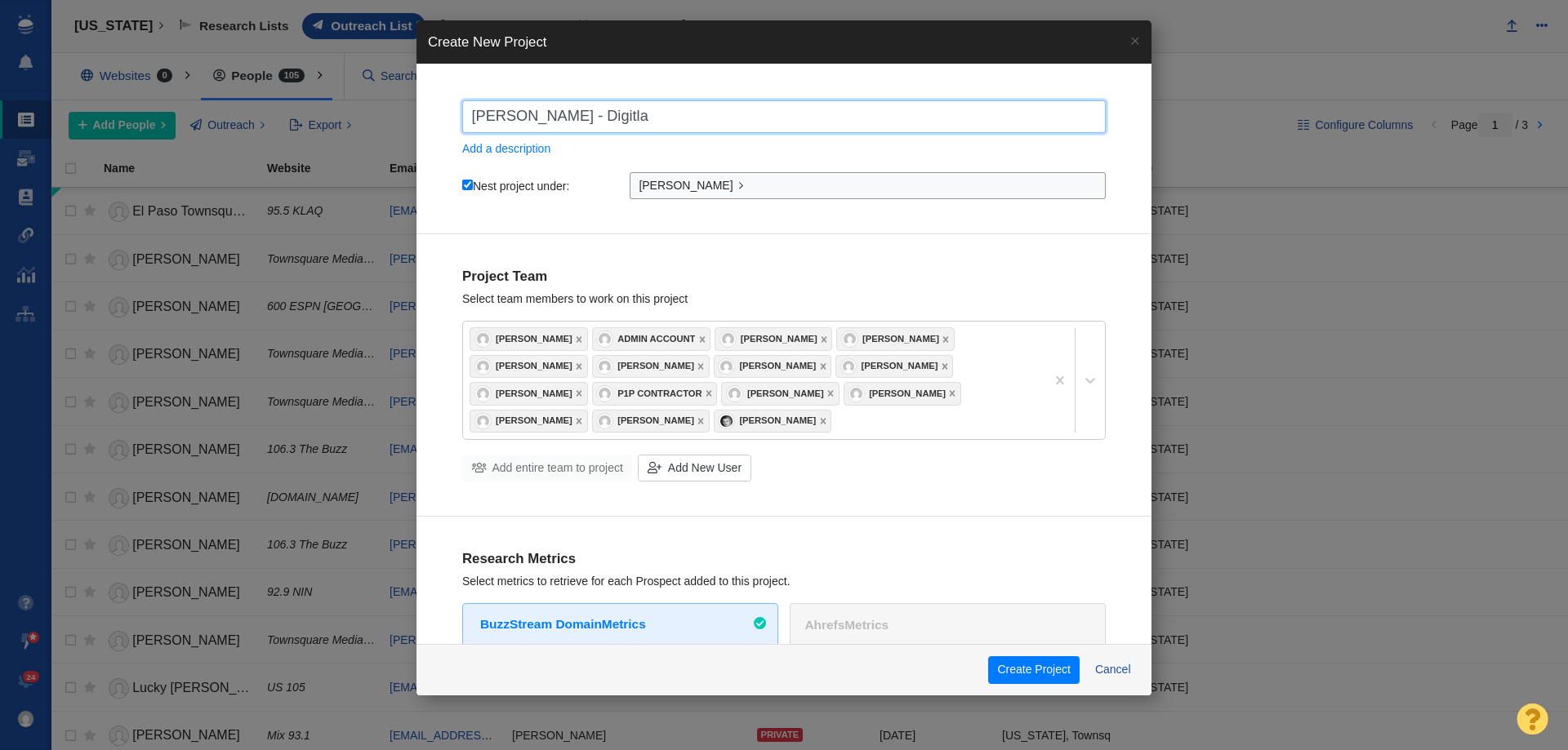
type input "John Stevenson - Digitla"
checkbox input "true"
type input "John Stevenson - Digitl"
checkbox input "true"
type input "John Stevenson - Digit"
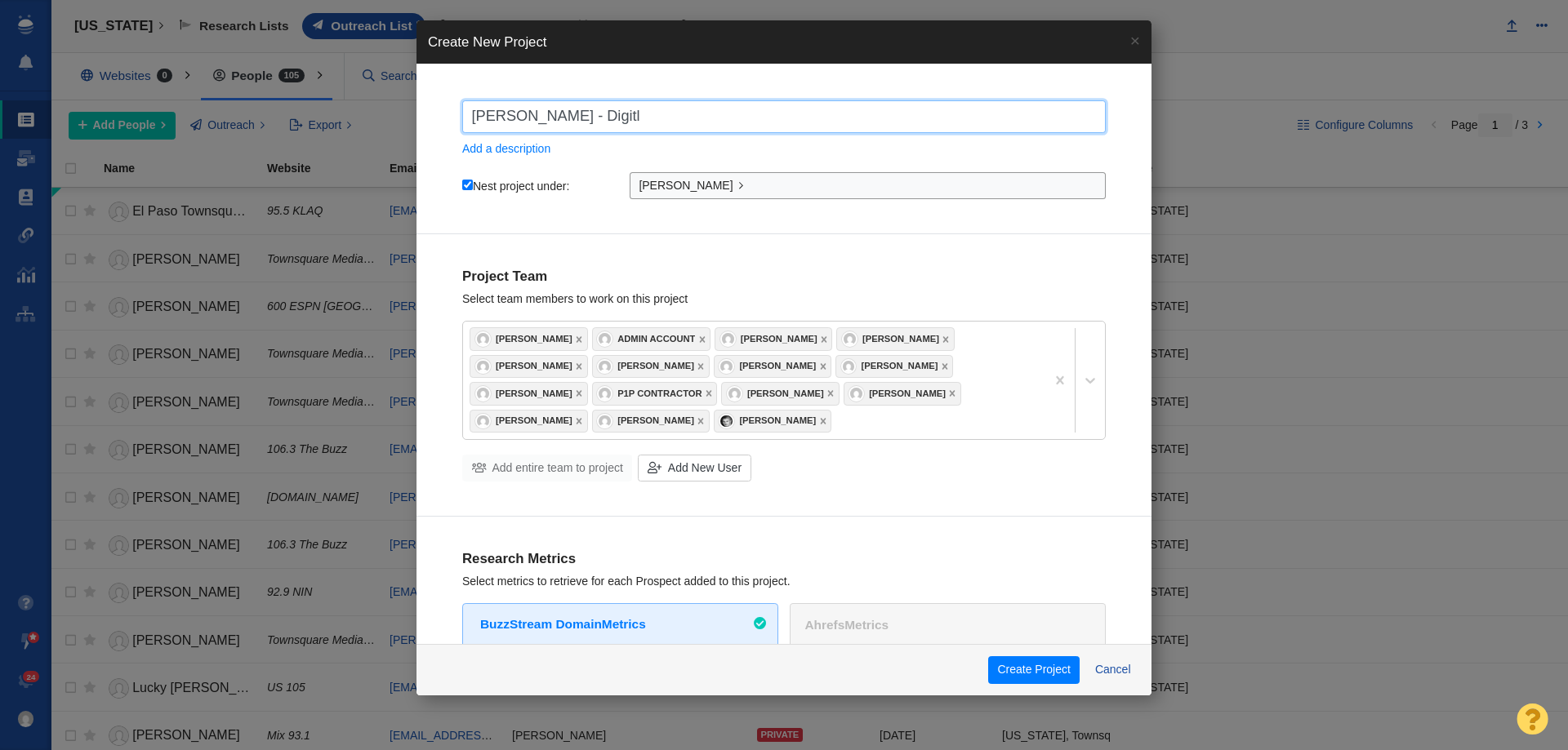
checkbox input "true"
type input "John Stevenson - Digita"
checkbox input "true"
type input "John Stevenson - Digital"
checkbox input "true"
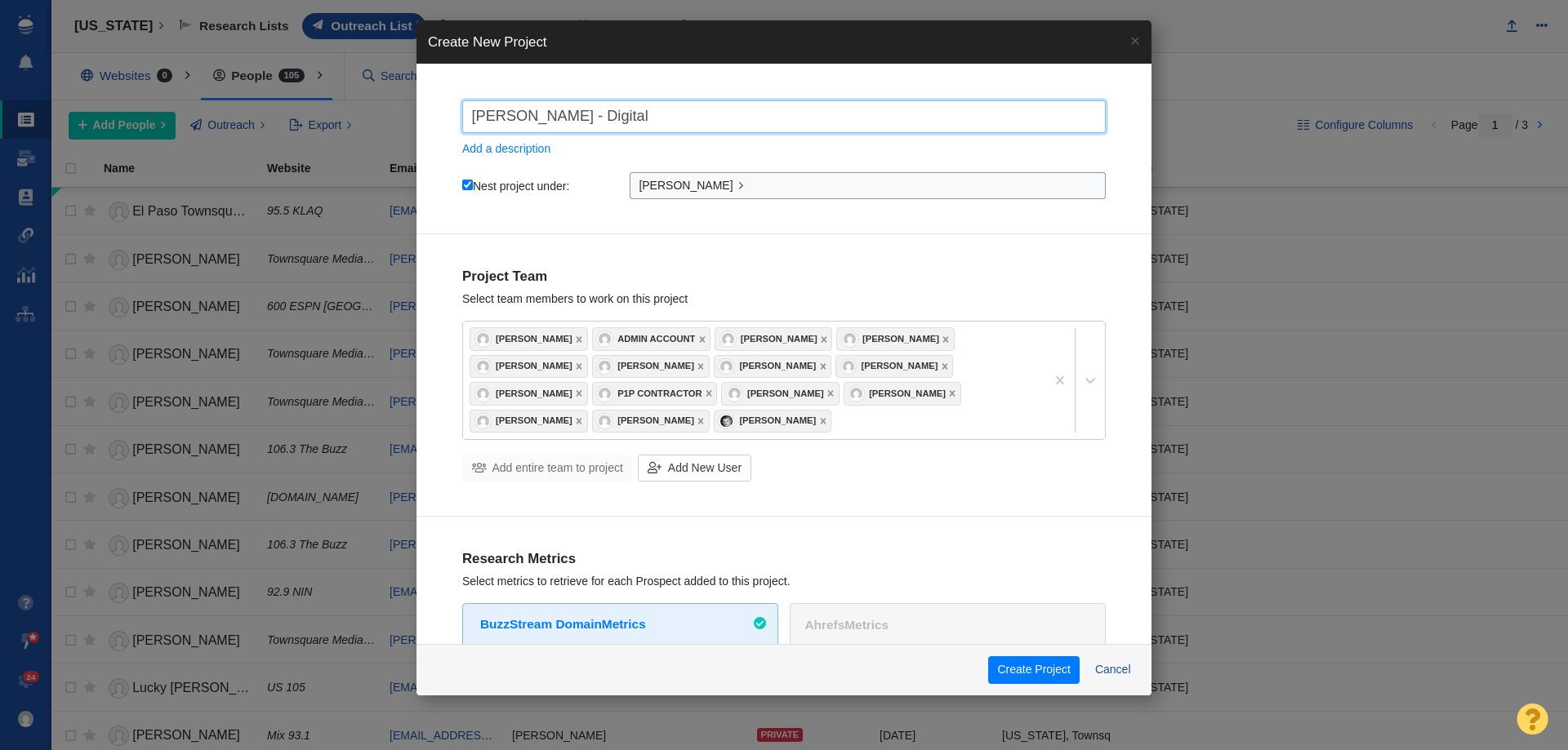
type input "John Stevenson - Digital"
checkbox input "true"
type input "John Stevenson - Digital P"
checkbox input "true"
type input "John Stevenson - Digital PR"
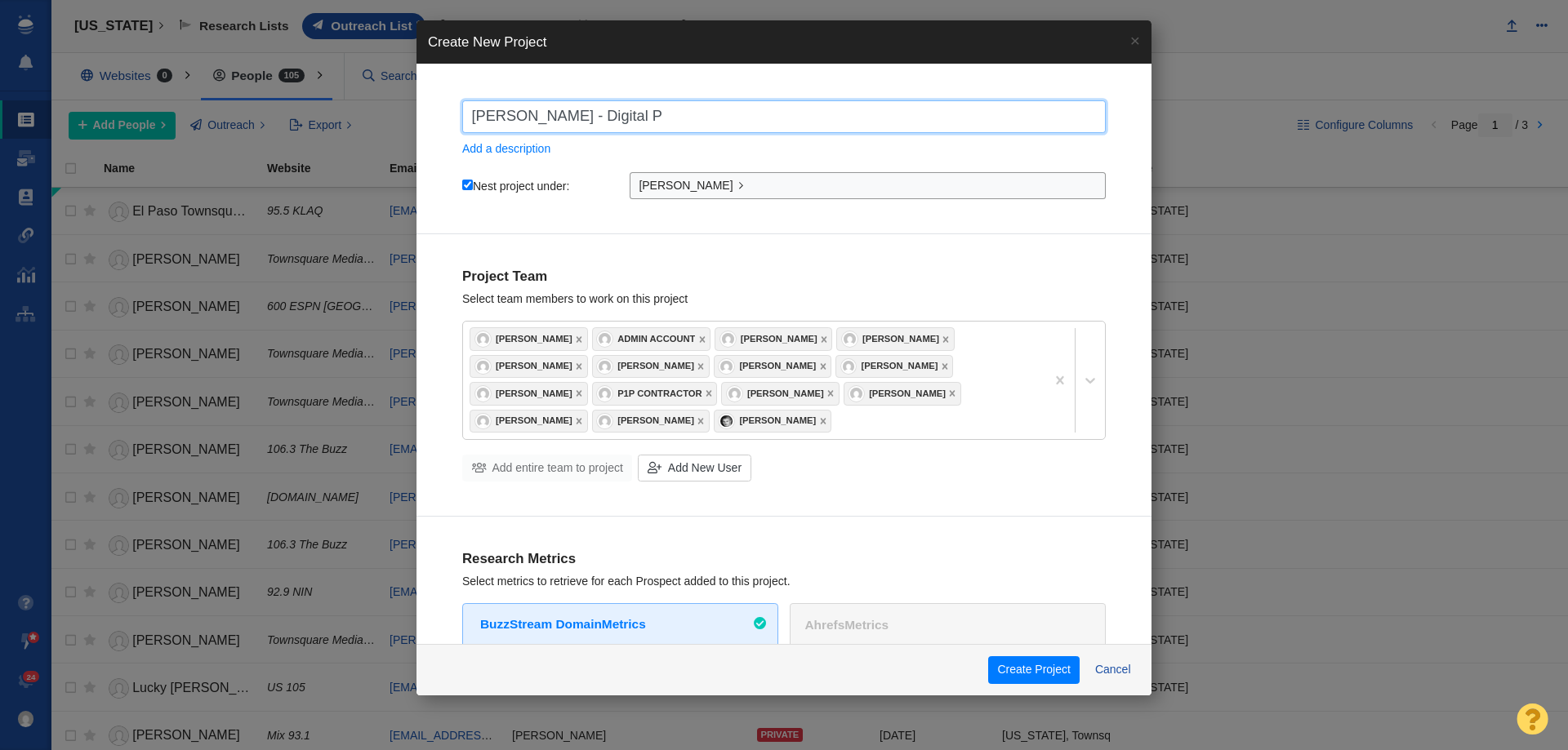
checkbox input "true"
type input "John Stevenson - Digital PR"
checkbox input "true"
type input "John Stevenson - Digital PR -"
checkbox input "true"
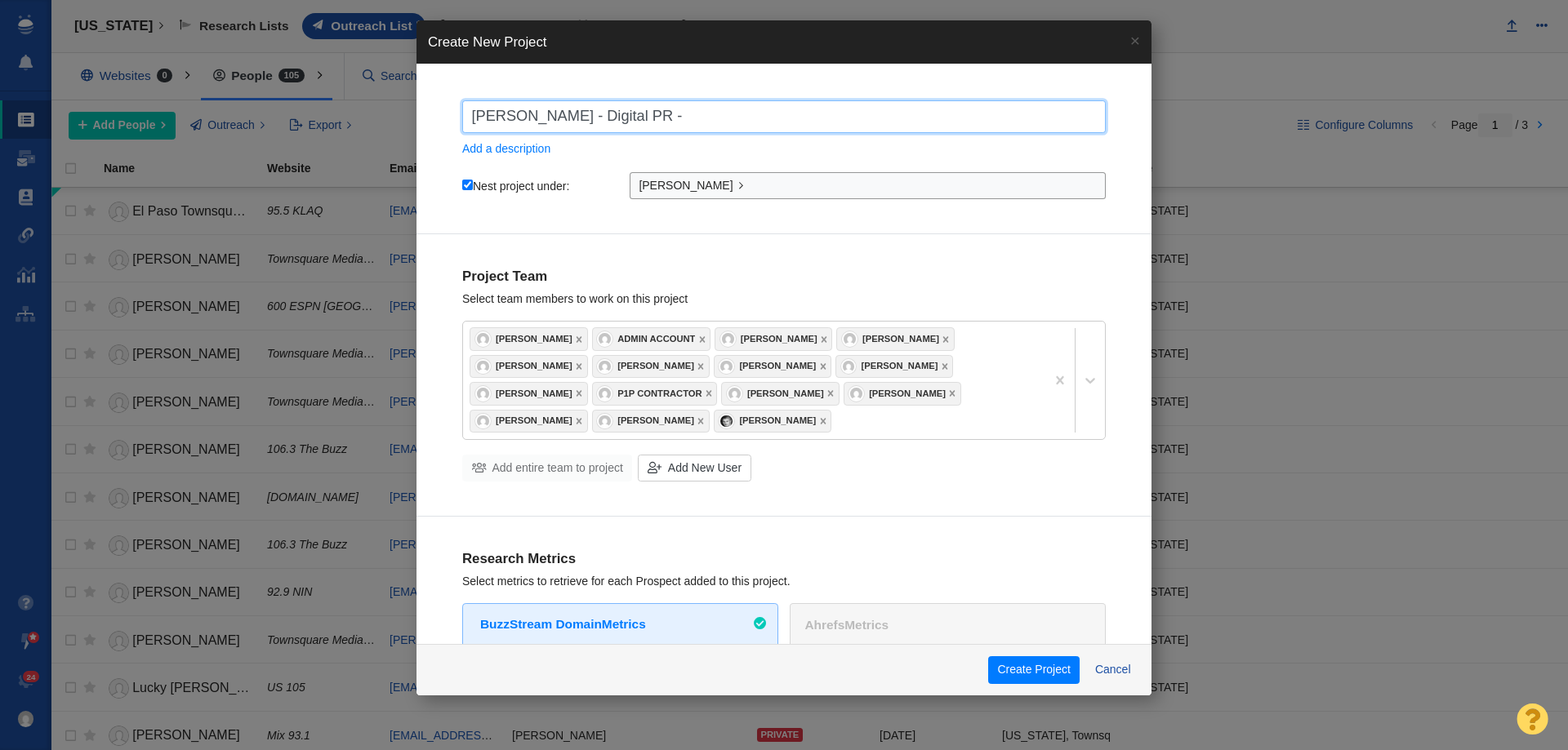
type input "John Stevenson - Digital PR -"
checkbox input "true"
paste input "https://johnstevenson.com/how-many-years-will-it-take-to-retire-in-your-state/"
type input "John Stevenson - Digital PR - https://johnstevenson.com/how-many-years-will-it-…"
checkbox input "true"
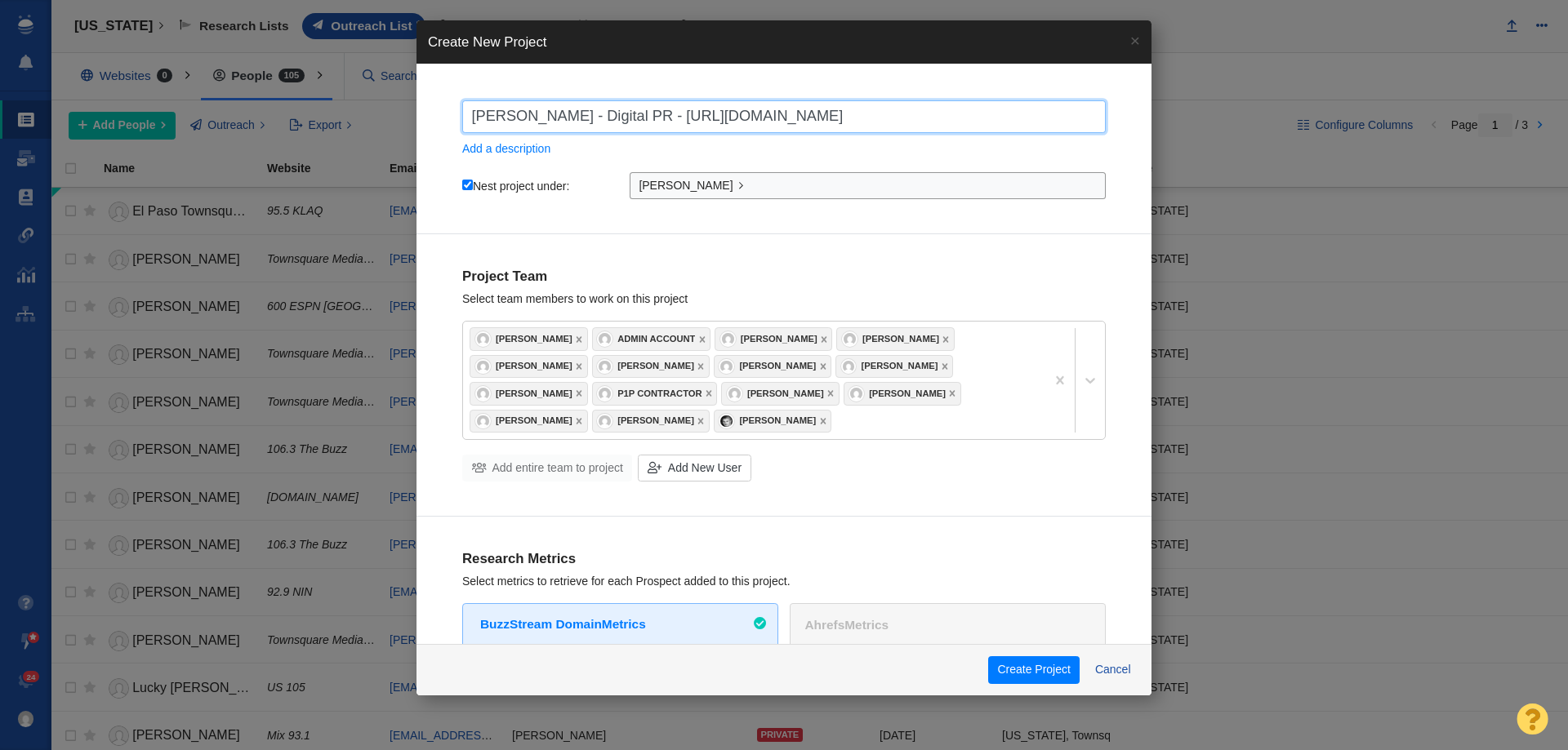
scroll to position [0, 92]
type input "John Stevenson - Digital PR -"
checkbox input "true"
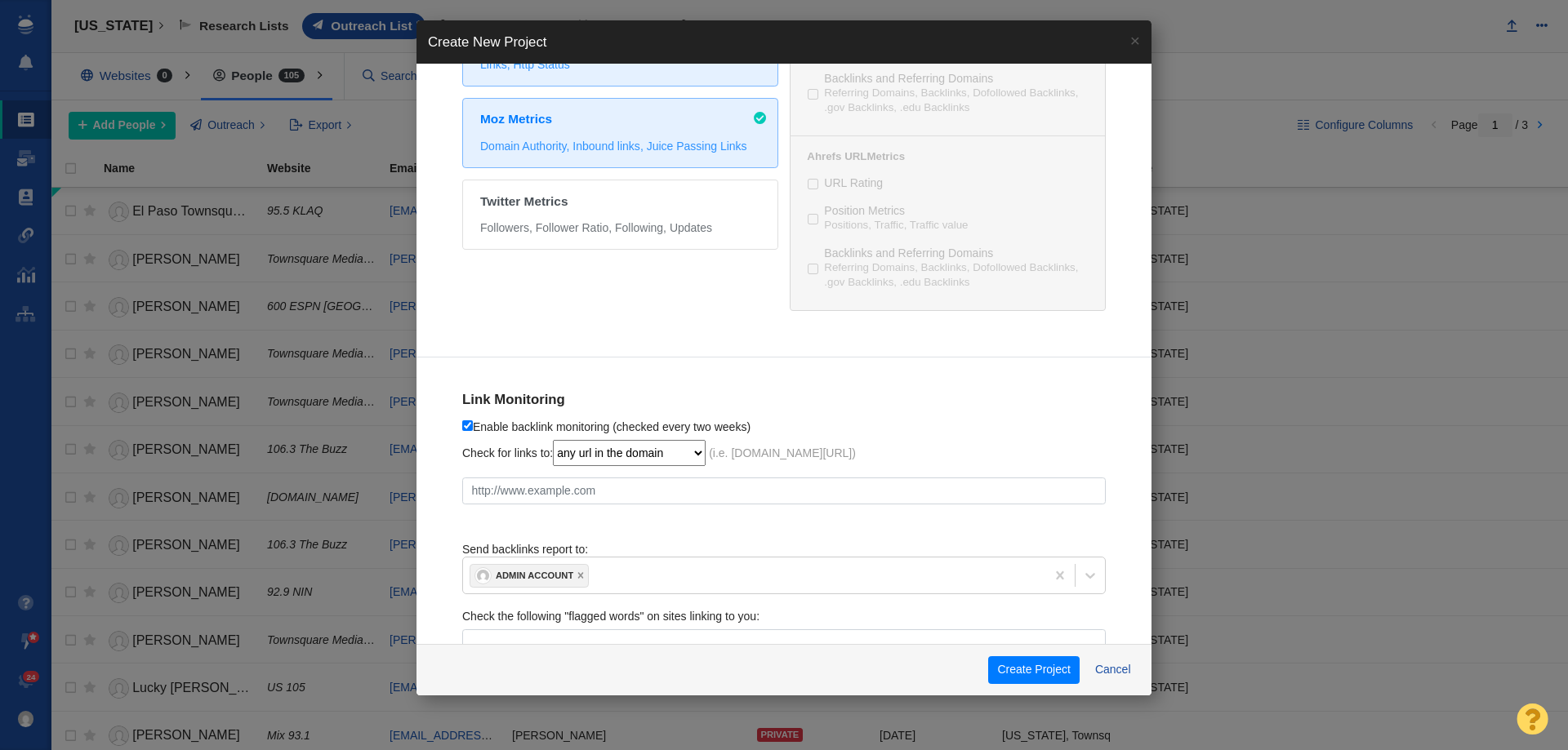
scroll to position [757, 0]
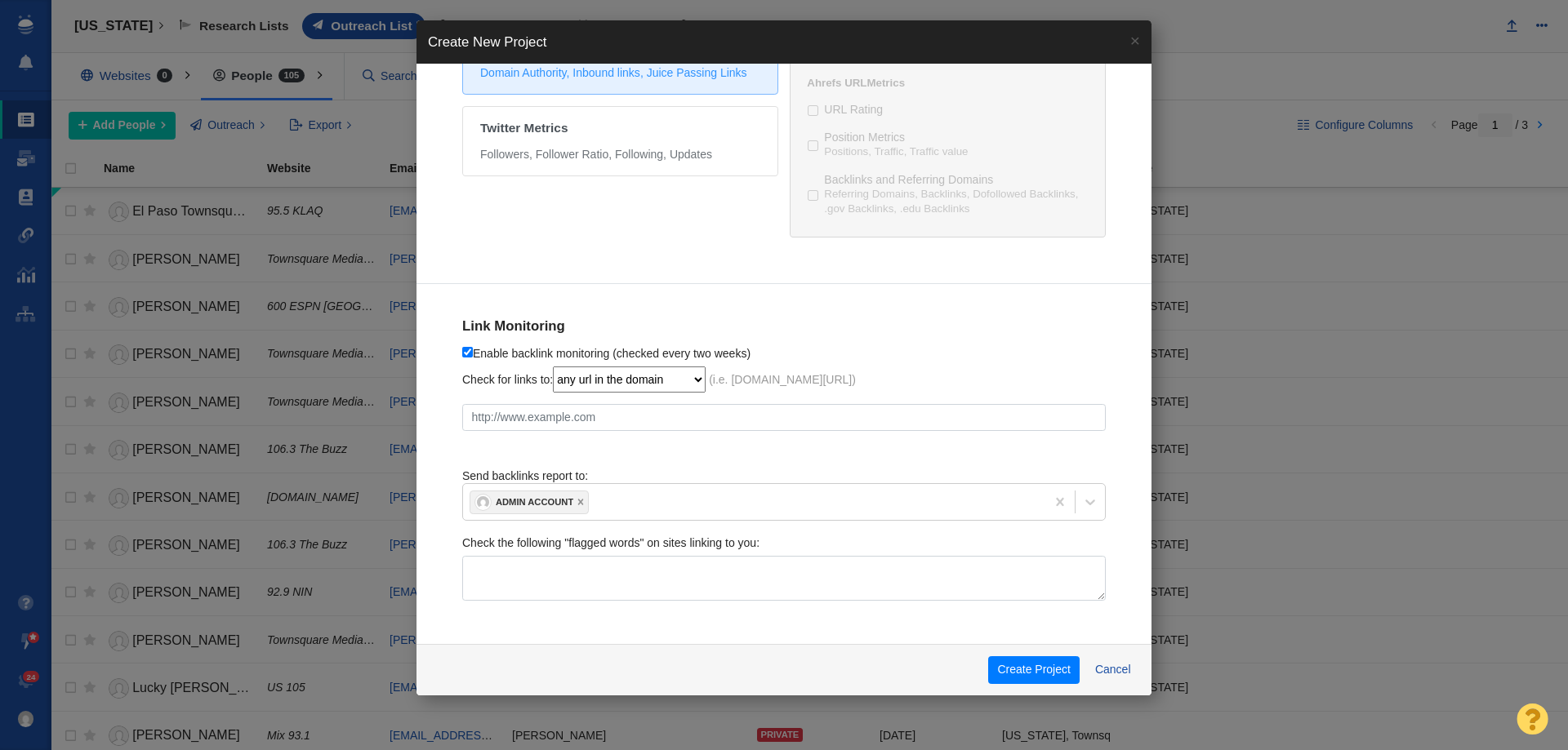
type input "John Stevenson - Digital PR -"
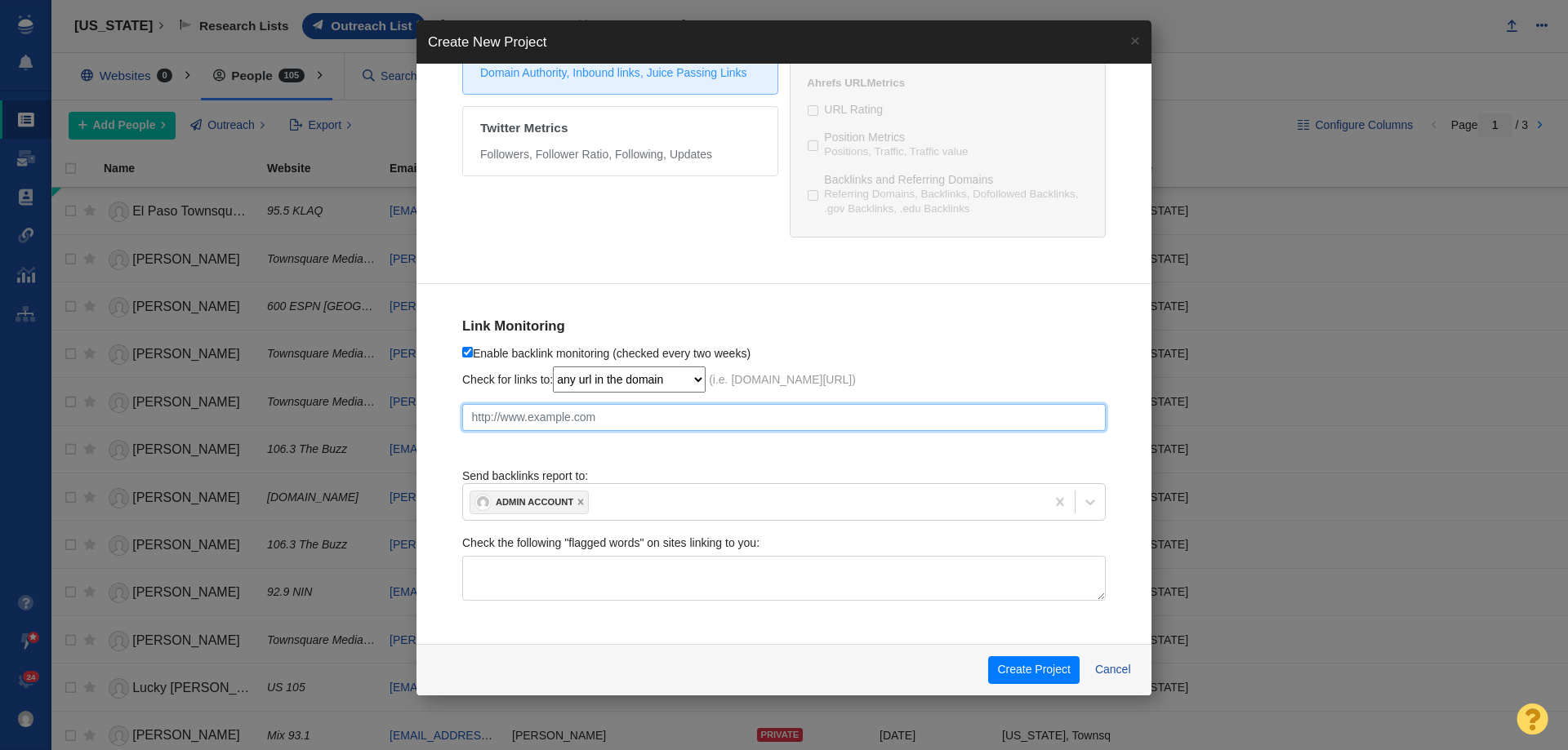
click at [573, 428] on input "text" at bounding box center [784, 418] width 644 height 28
paste input "https://johnstevenson.com/how-many-years-will-it-take-to-retire-in-your-state/"
checkbox input "true"
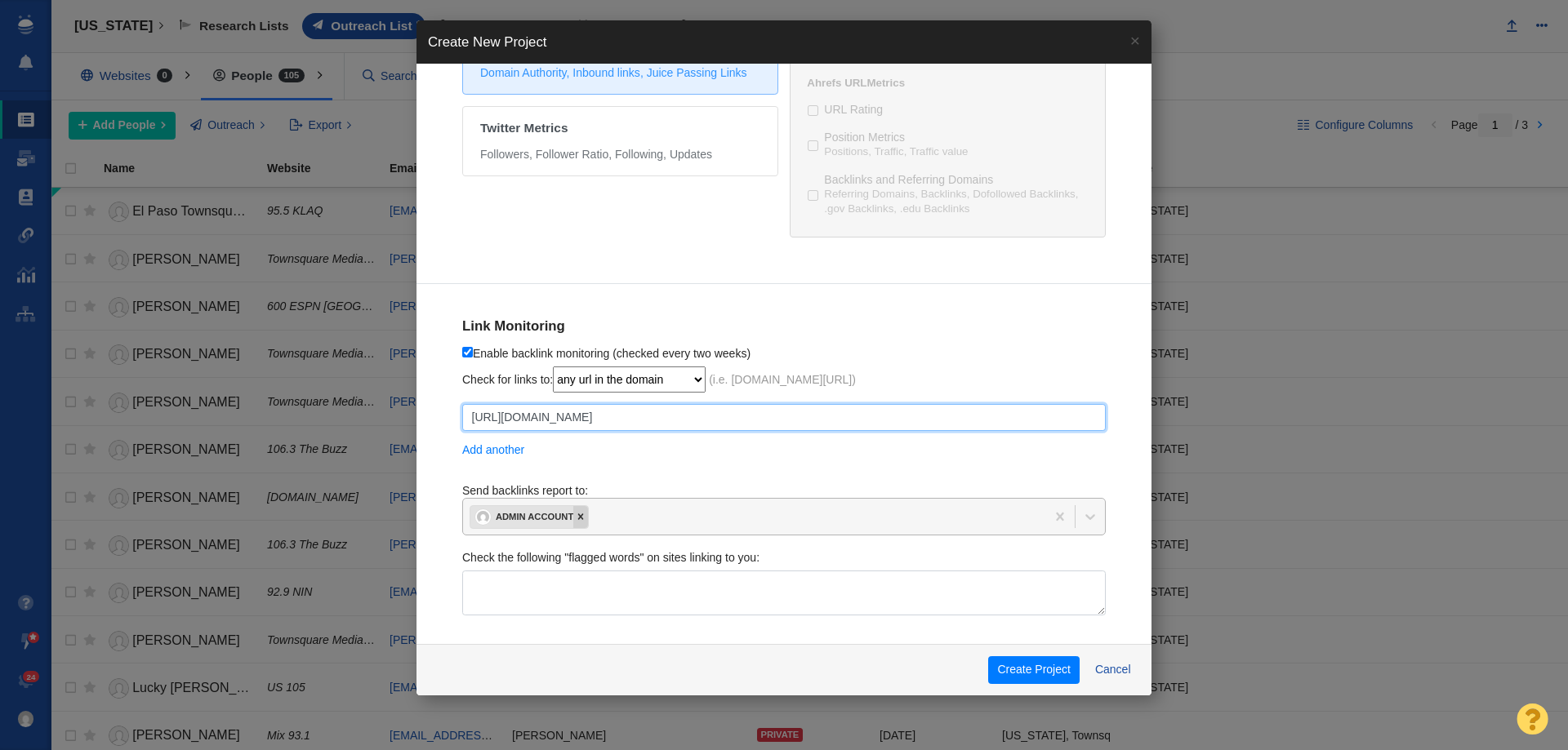
click at [579, 518] on icon at bounding box center [580, 517] width 11 height 11
type input "https://johnstevenson.com/how-many-years-will-it-take-to-retire-in-your-state/"
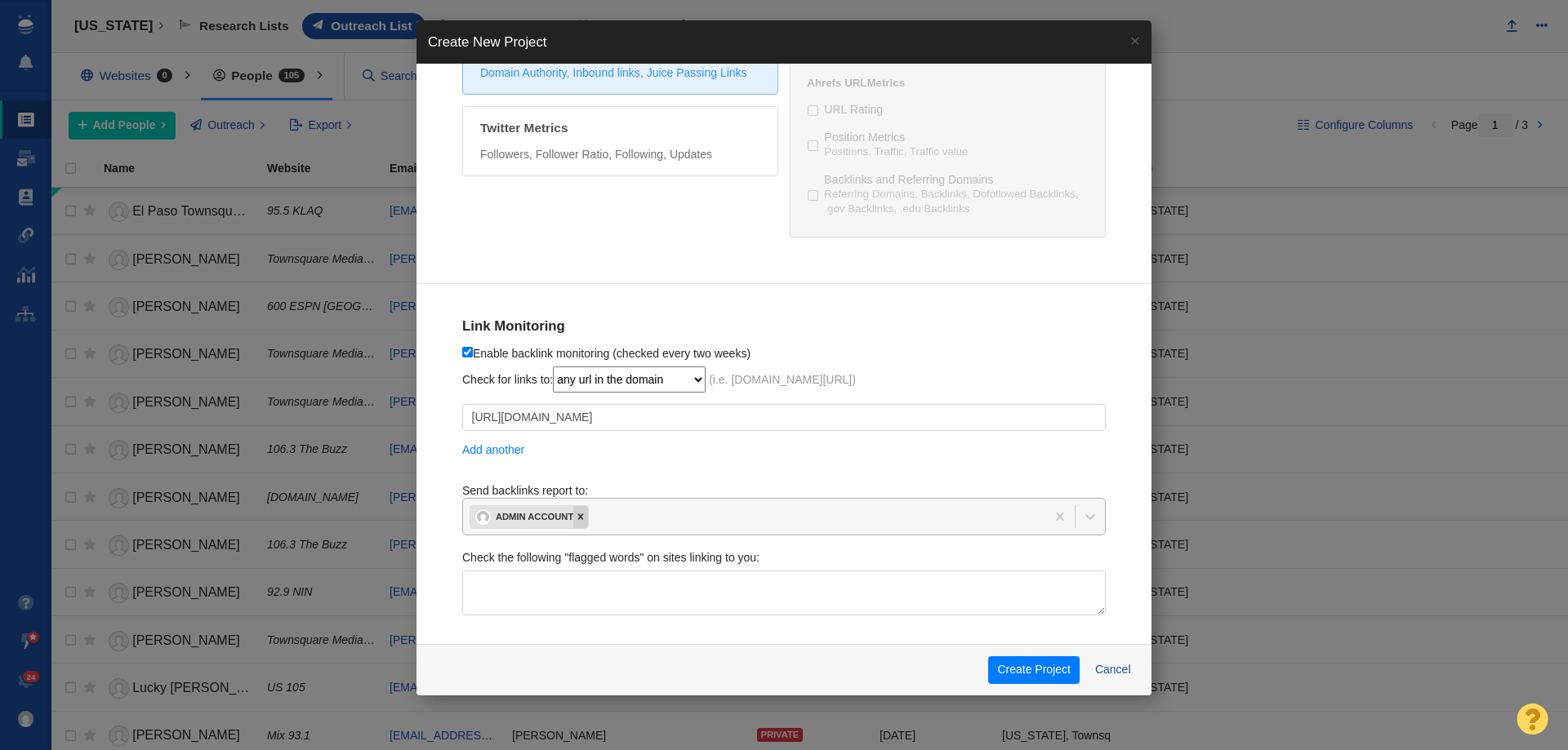
checkbox input "true"
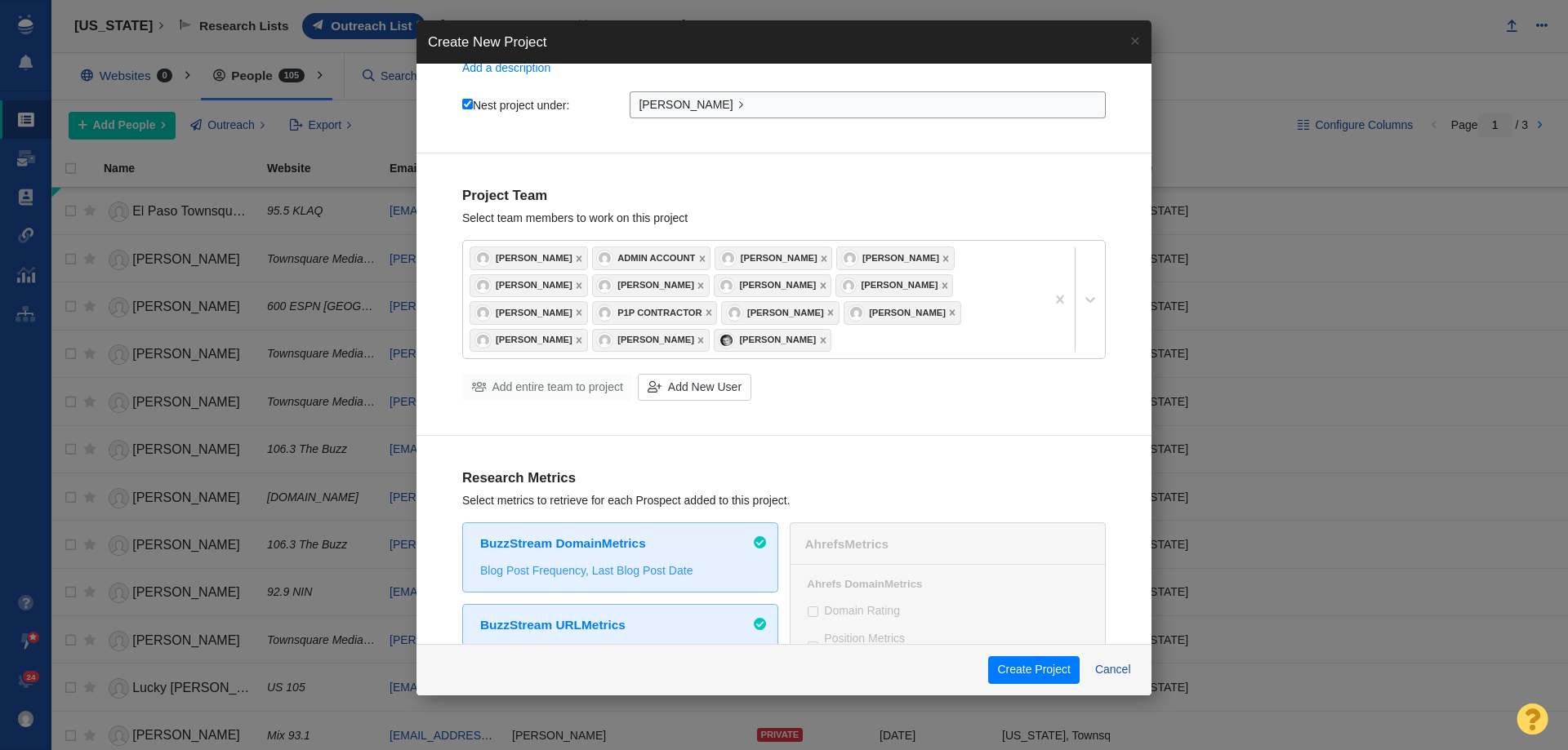
scroll to position [0, 0]
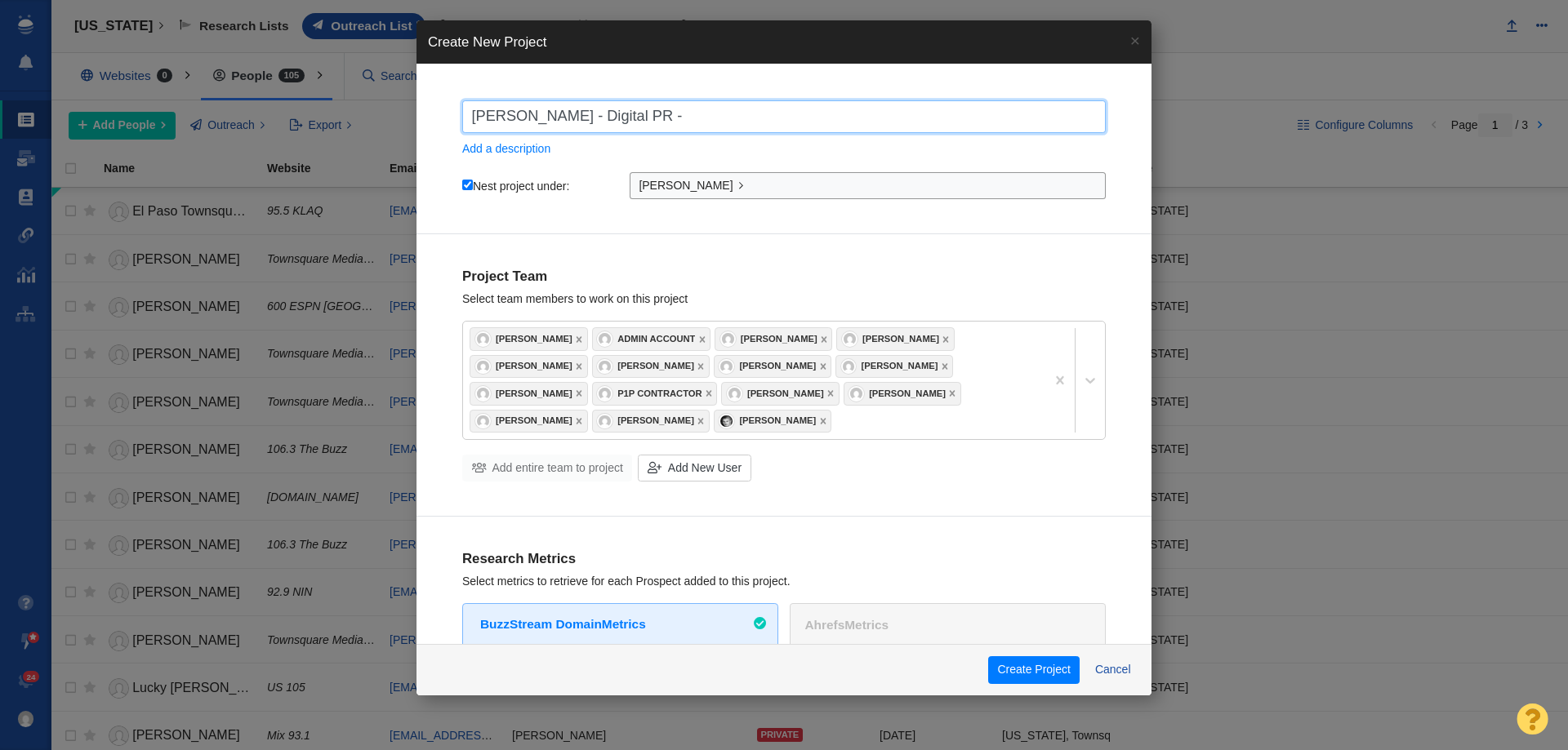
click at [717, 123] on input "John Stevenson - Digital PR -" at bounding box center [784, 117] width 644 height 33
click at [762, 104] on input "John Stevenson - Digital PR -" at bounding box center [784, 117] width 644 height 33
paste input "How Many Years Will It Take To Retire in Your State?"
type input "[PERSON_NAME] - Digital PR - How Many Years Will It Take To Retire in Your Stat…"
checkbox input "true"
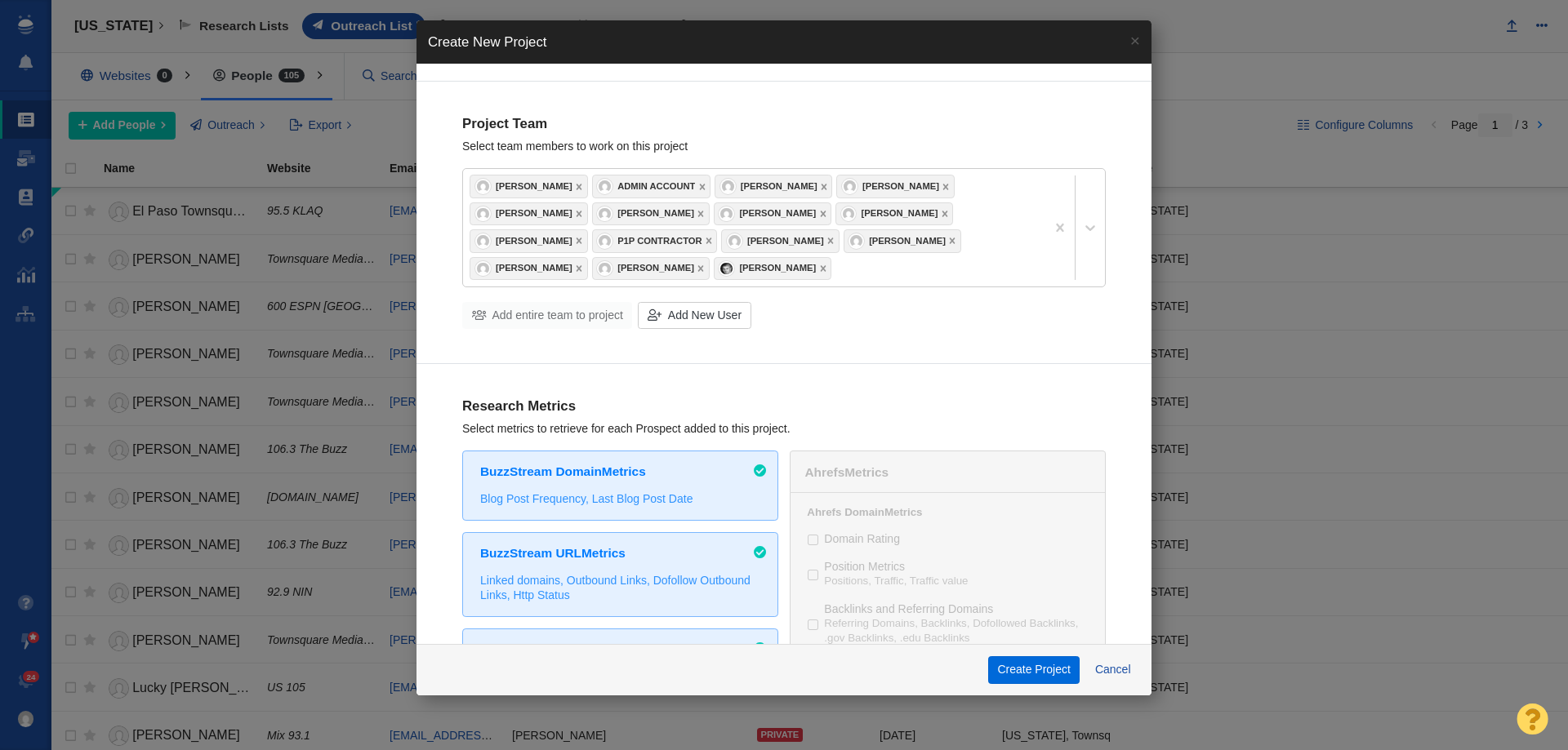
scroll to position [490, 0]
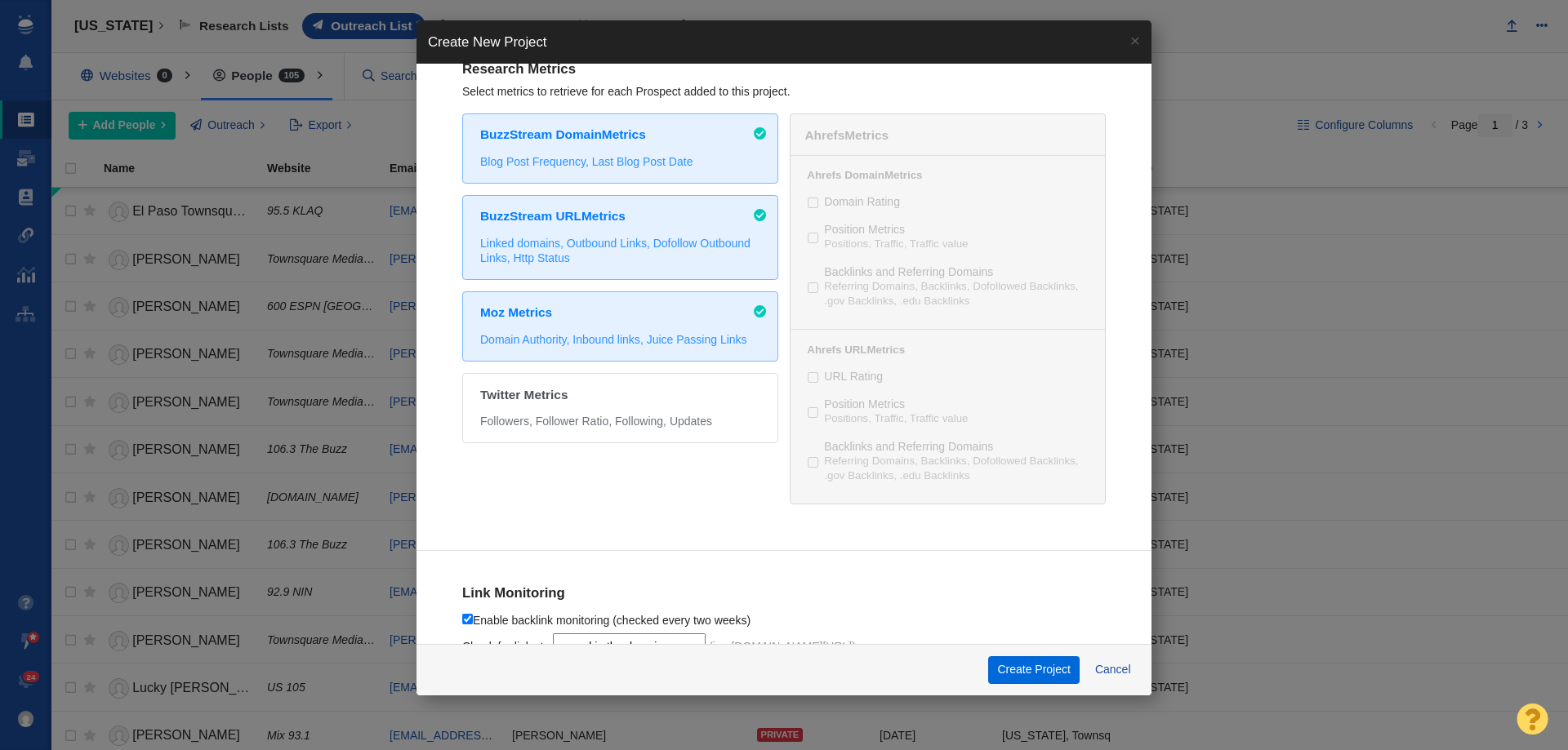
type input "[PERSON_NAME] - Digital PR - How Many Years Will It Take To Retire in Your Stat…"
click at [1025, 665] on button "Create Project" at bounding box center [1034, 670] width 91 height 28
checkbox input "true"
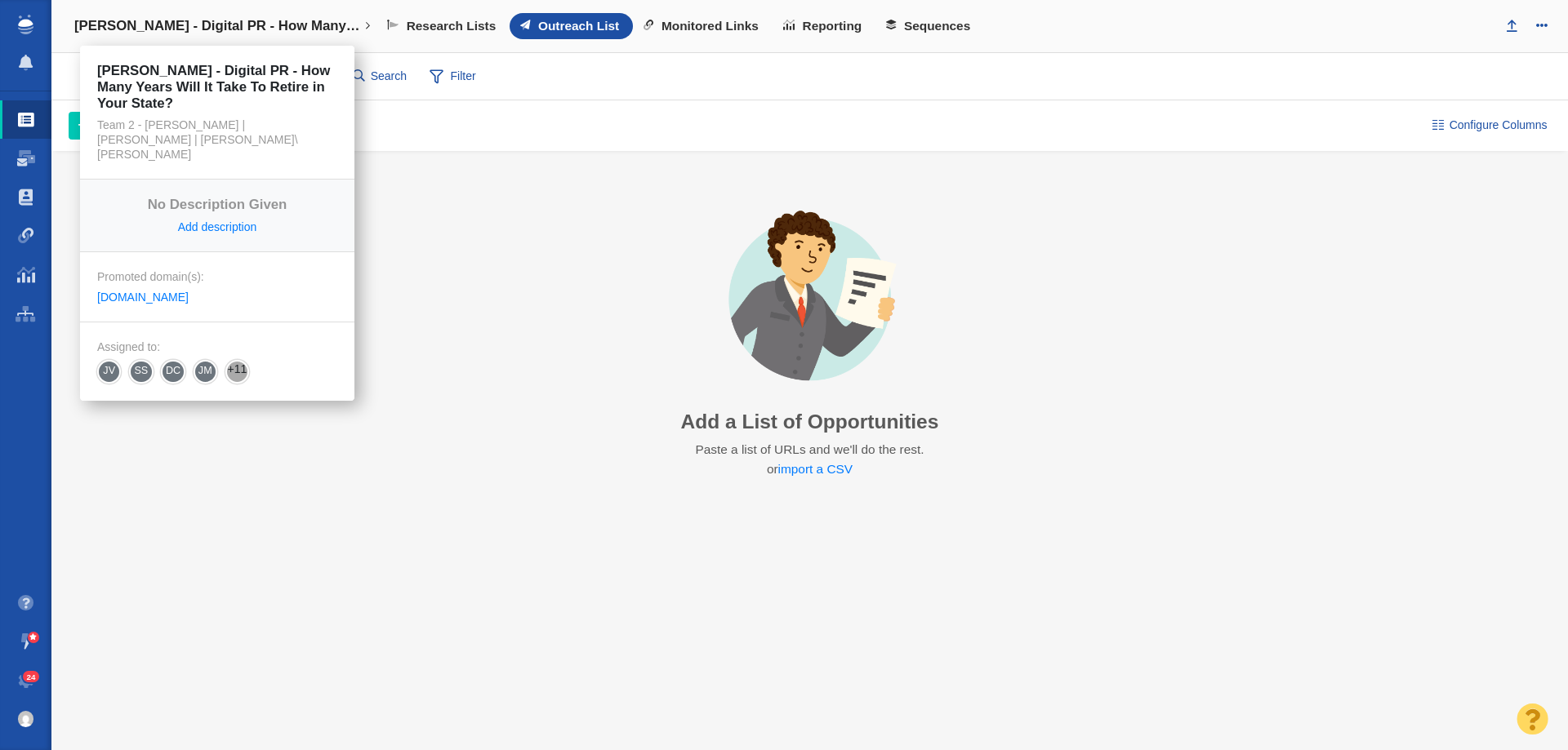
click at [245, 24] on h4 "[PERSON_NAME] - Digital PR - How Many Years Will It Take To Retire in Your Stat…" at bounding box center [218, 26] width 286 height 16
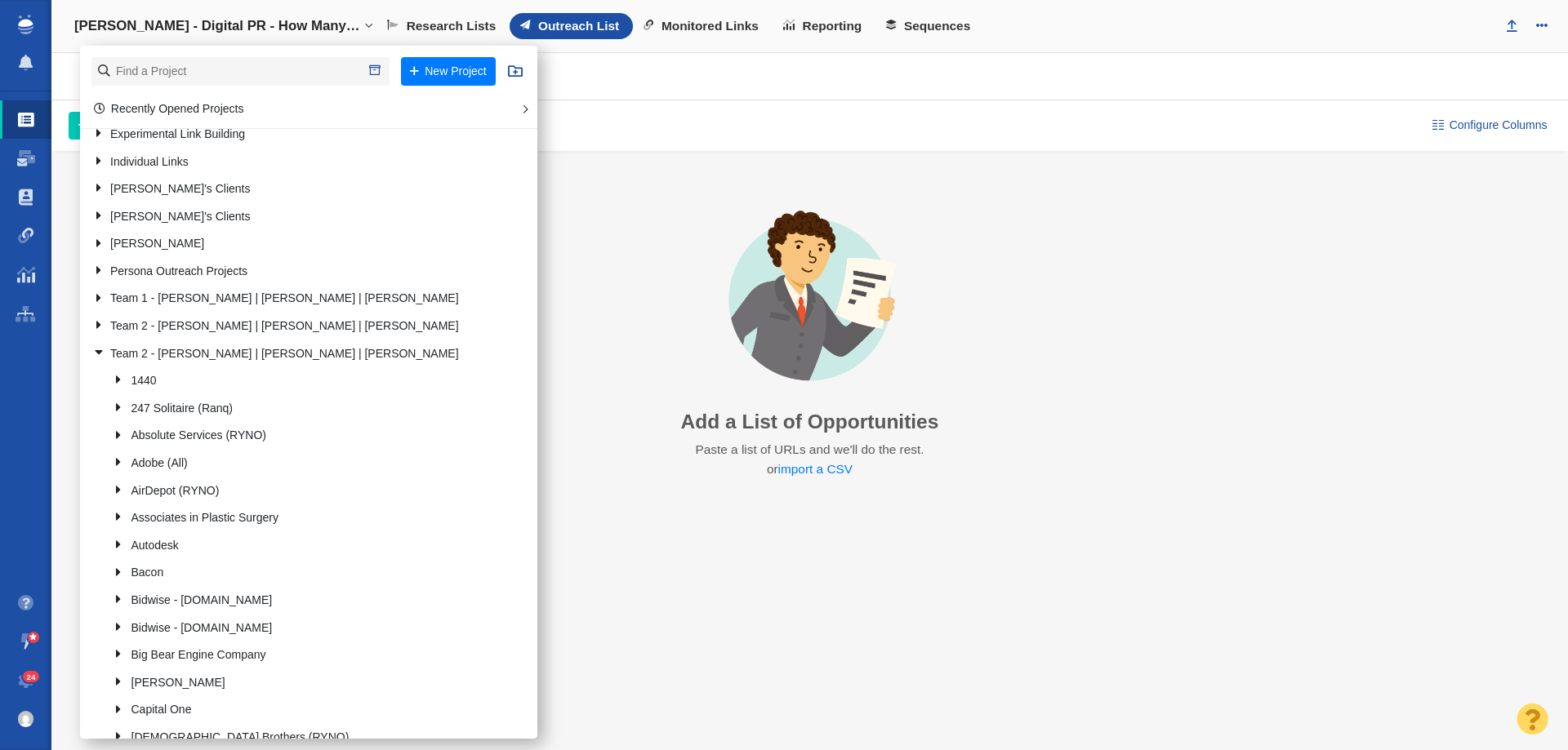
scroll to position [163, 0]
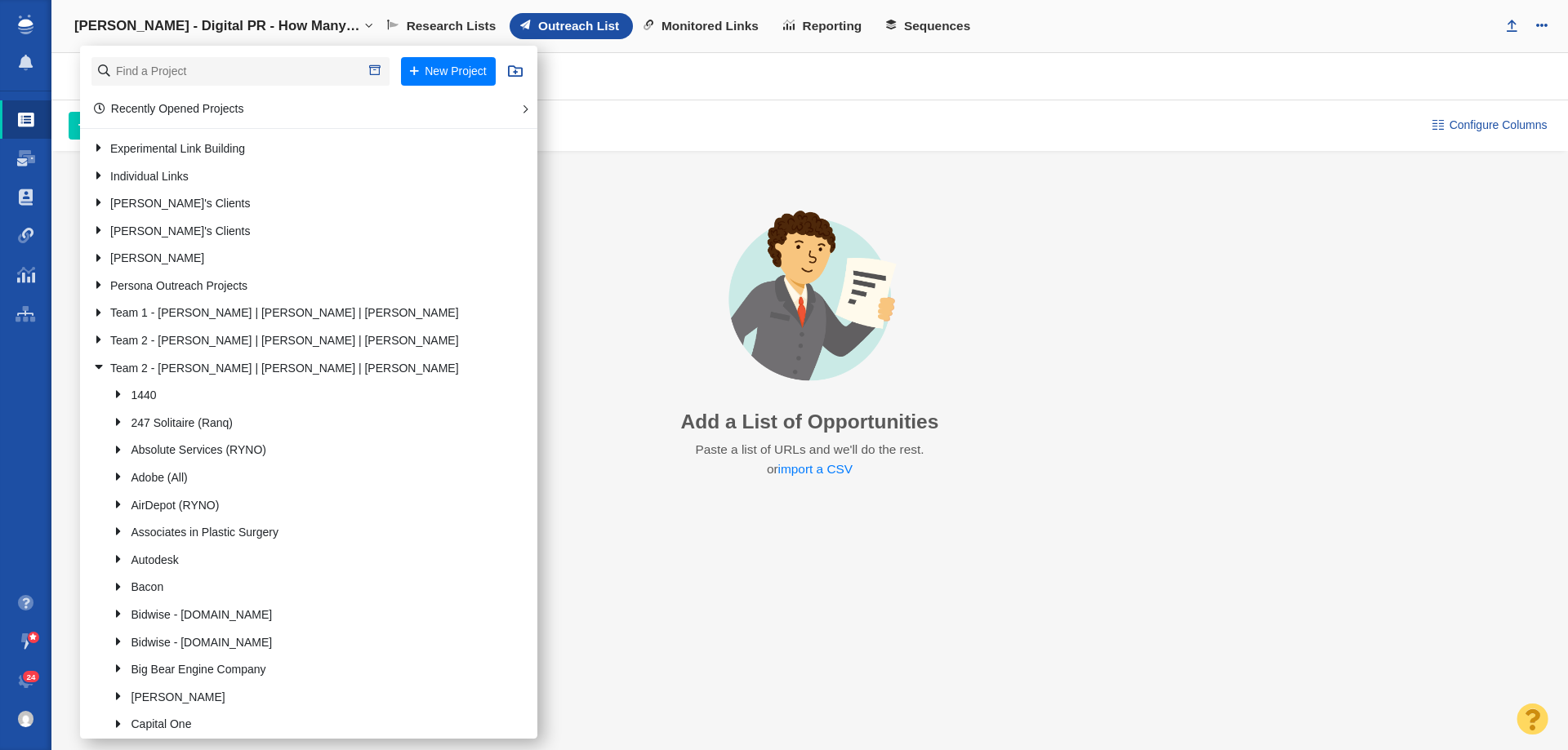
click at [1174, 432] on div "Set Up the BuzzMarker Research and add contacts directly from your browser. Add…" at bounding box center [809, 344] width 1516 height 386
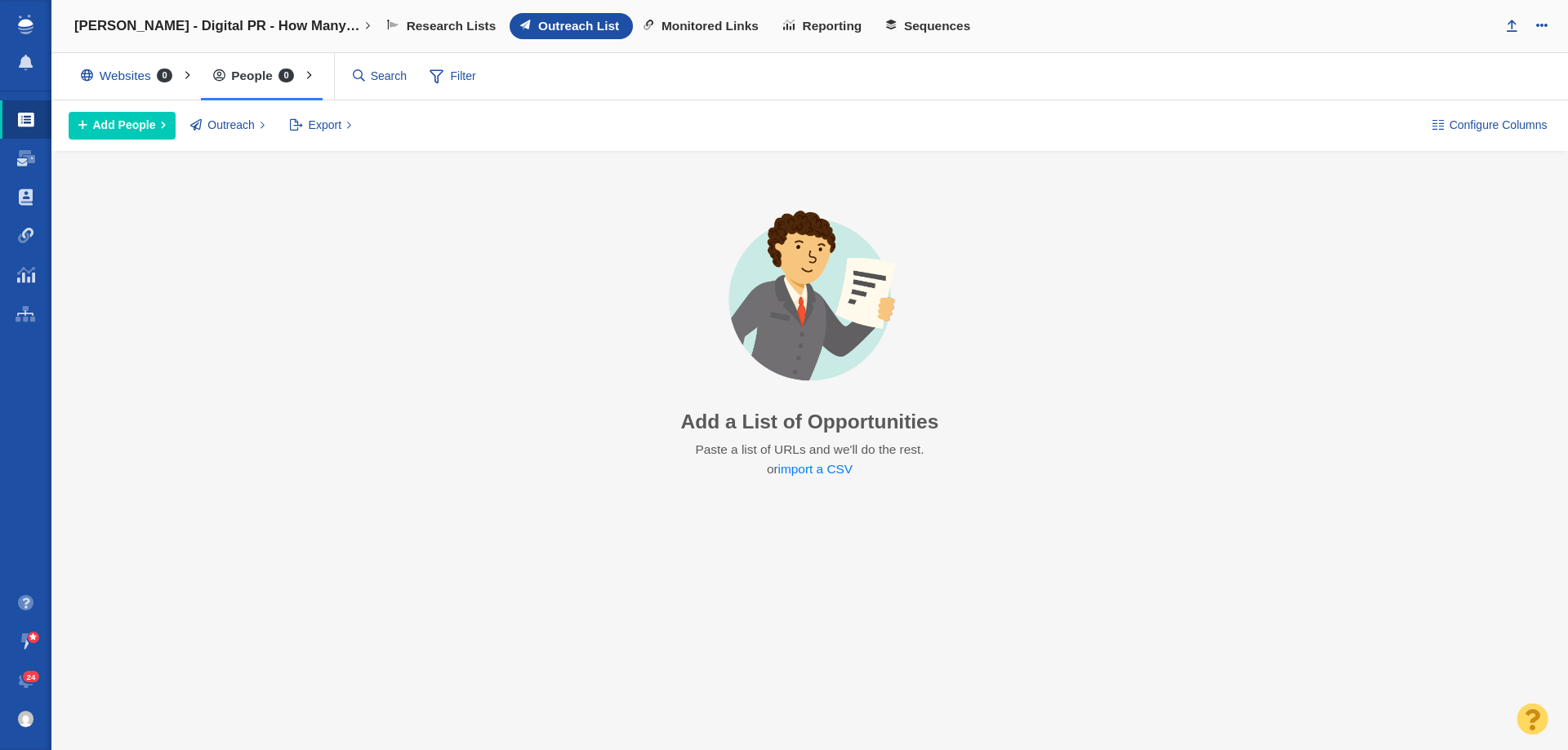
drag, startPoint x: 376, startPoint y: 320, endPoint x: 290, endPoint y: 172, distance: 171.2
click at [357, 298] on div "Set Up the BuzzMarker Research and add contacts directly from your browser. Add…" at bounding box center [809, 344] width 1516 height 386
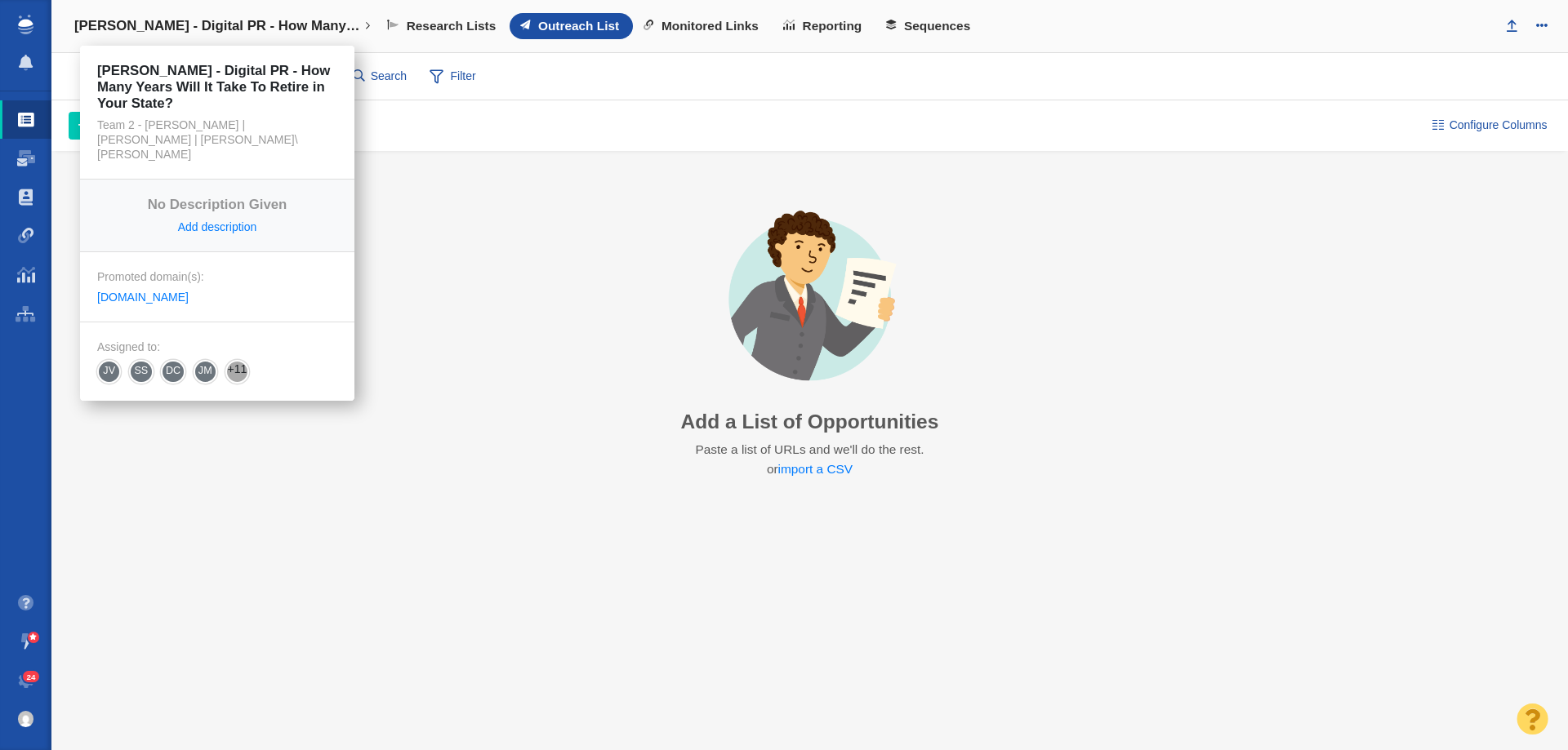
click at [296, 31] on h4 "[PERSON_NAME] - Digital PR - How Many Years Will It Take To Retire in Your Stat…" at bounding box center [218, 26] width 286 height 16
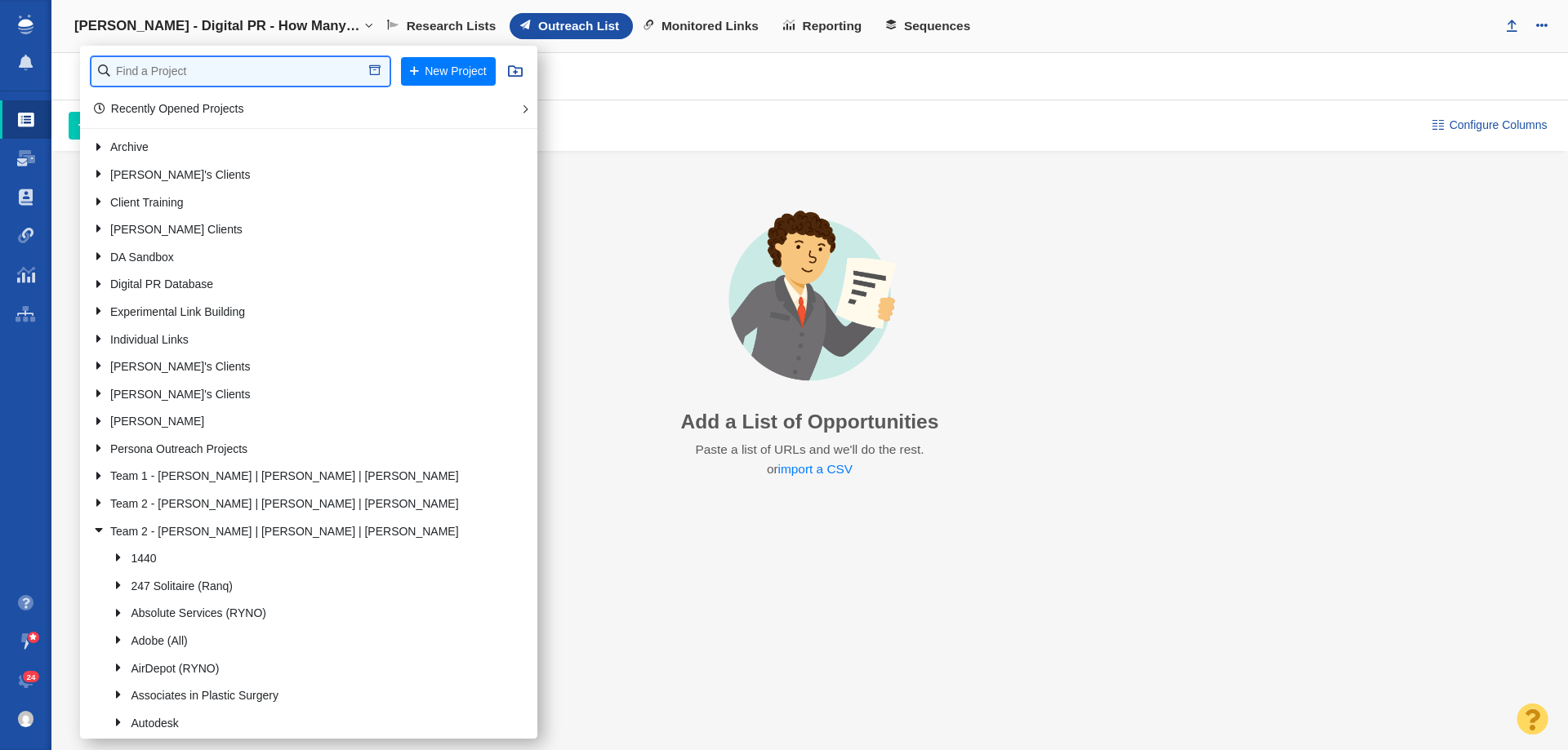
click at [281, 80] on input "text" at bounding box center [240, 71] width 298 height 29
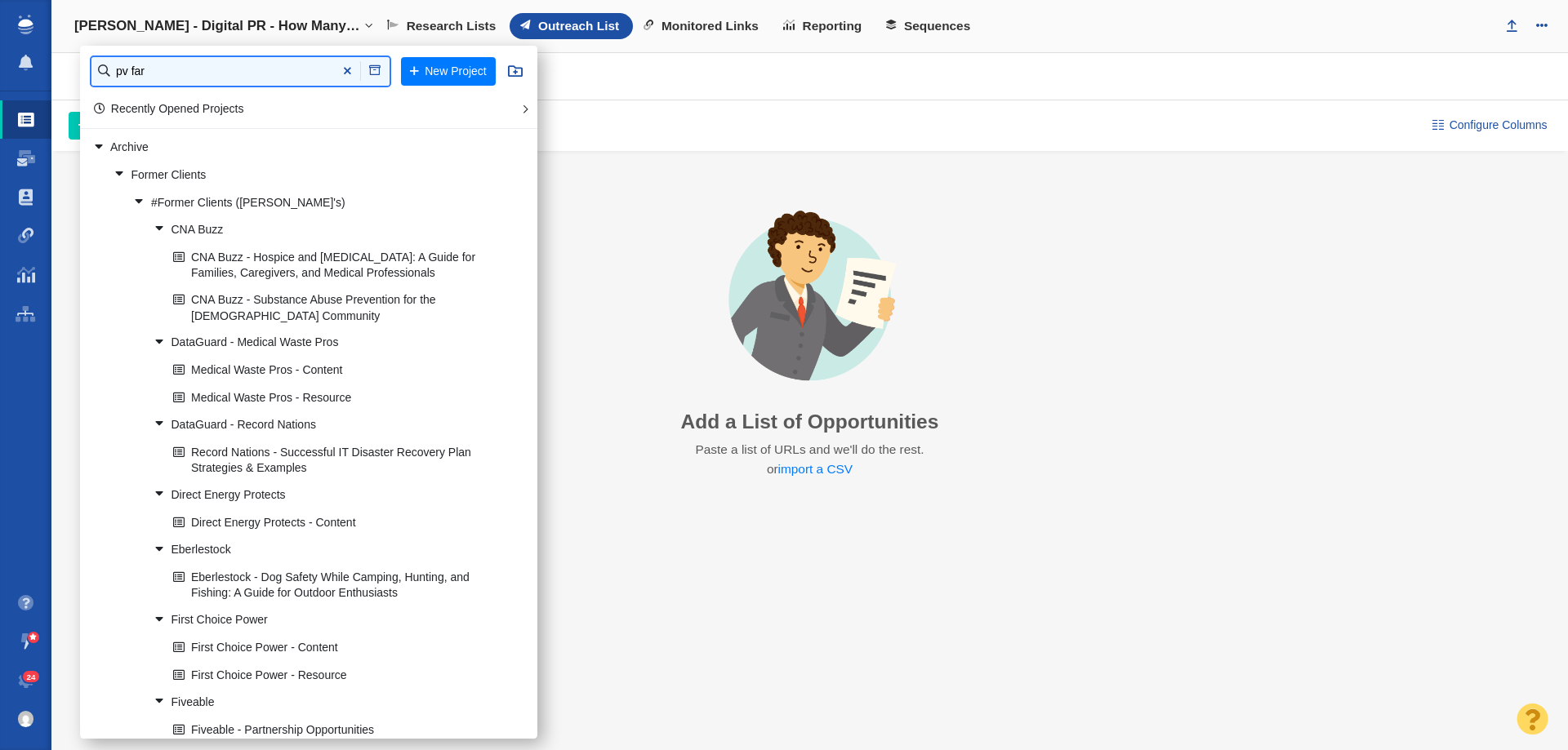
click at [181, 71] on input "pv far" at bounding box center [240, 71] width 298 height 29
type input "pv far"
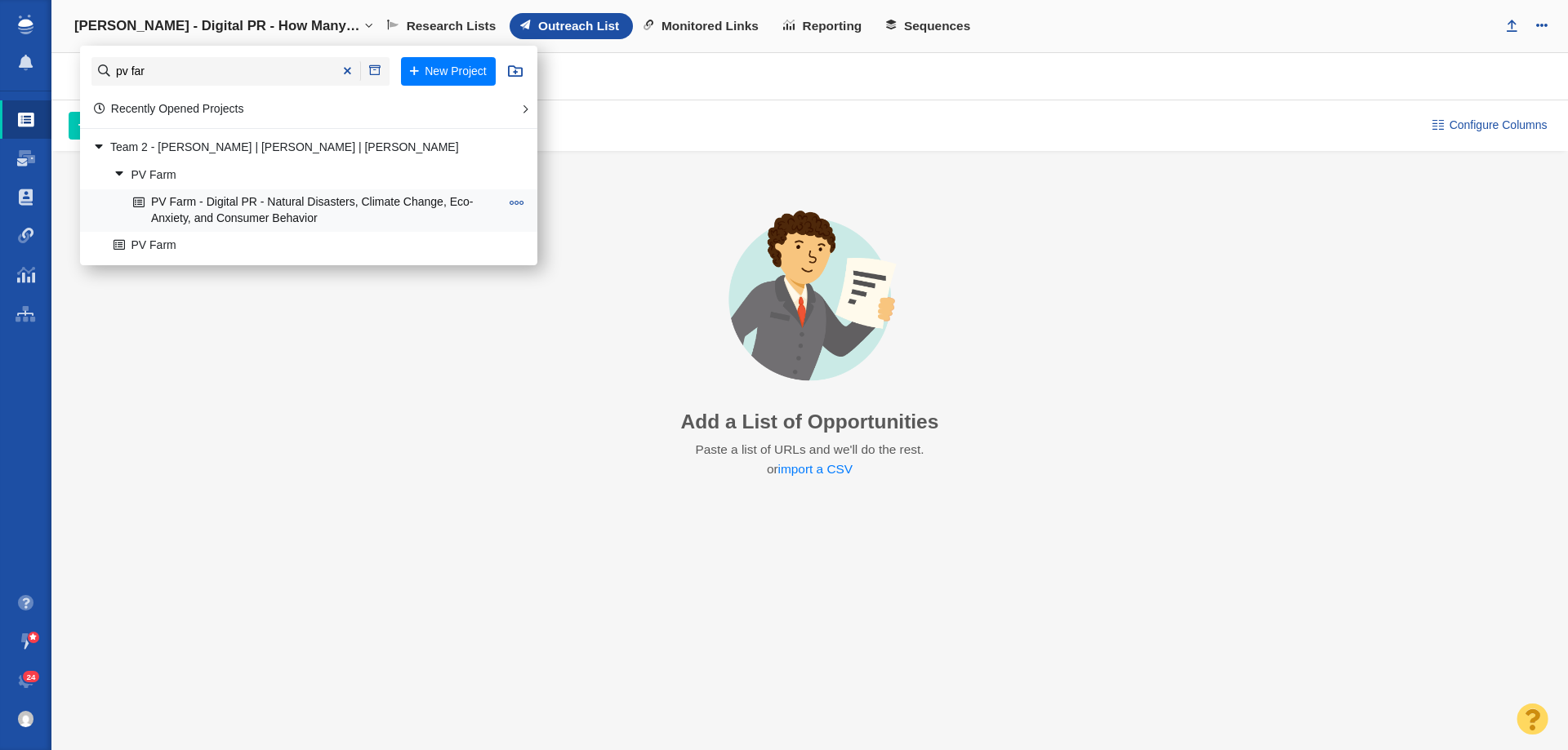
click at [185, 198] on link "PV Farm - Digital PR - Natural Disasters, Climate Change, Eco-Anxiety, and Cons…" at bounding box center [316, 211] width 375 height 41
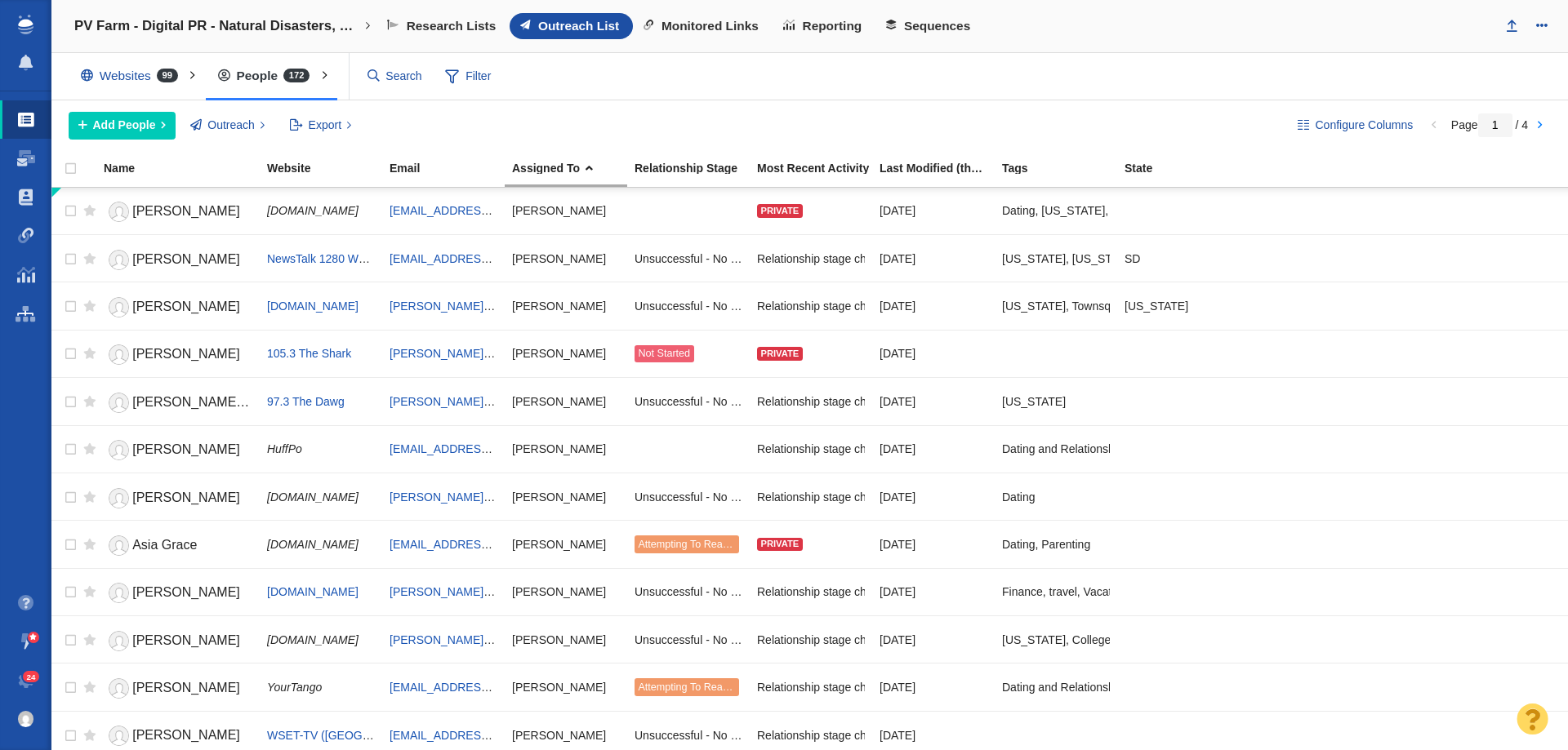
click at [28, 313] on span at bounding box center [25, 314] width 21 height 16
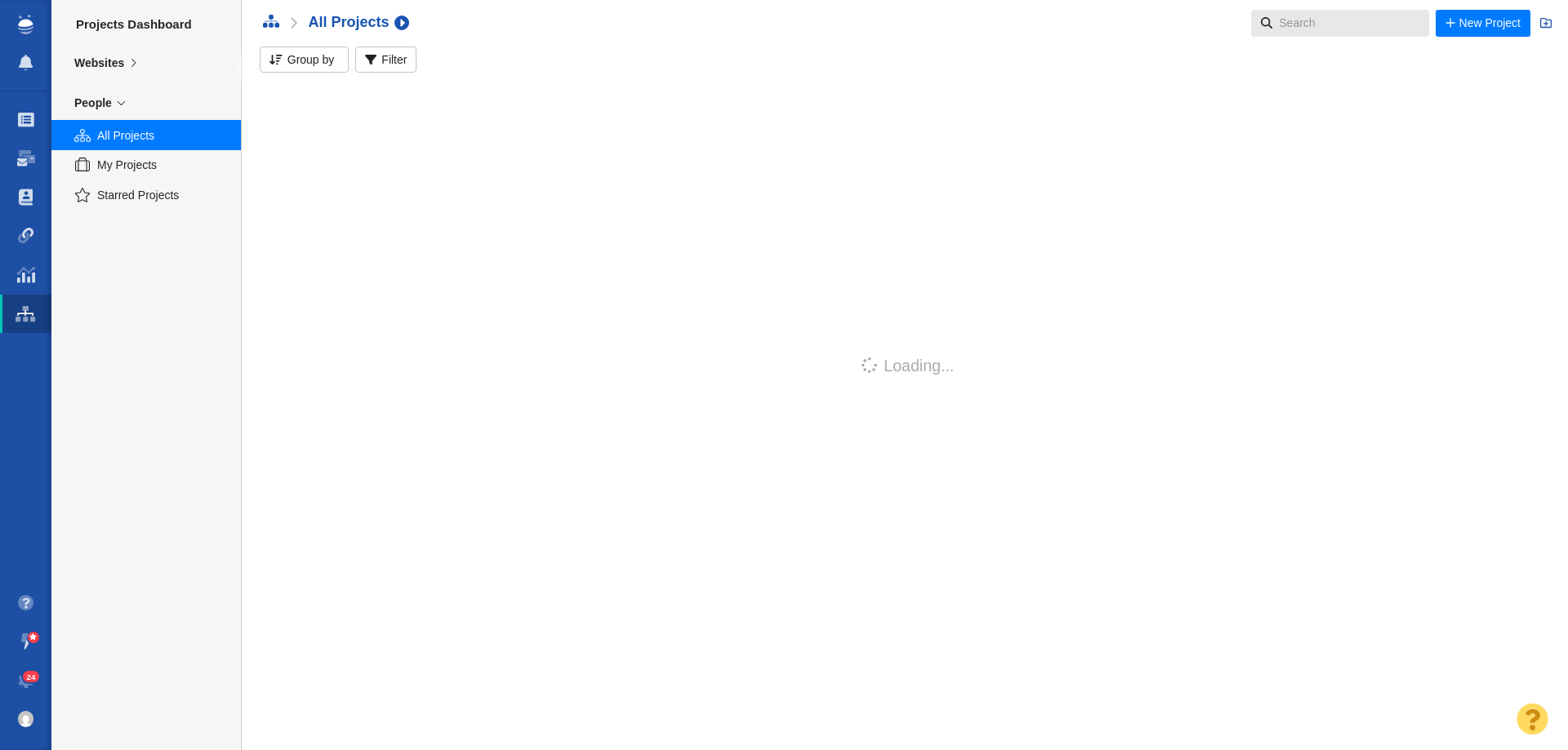
click at [1288, 26] on input "text" at bounding box center [1342, 23] width 140 height 27
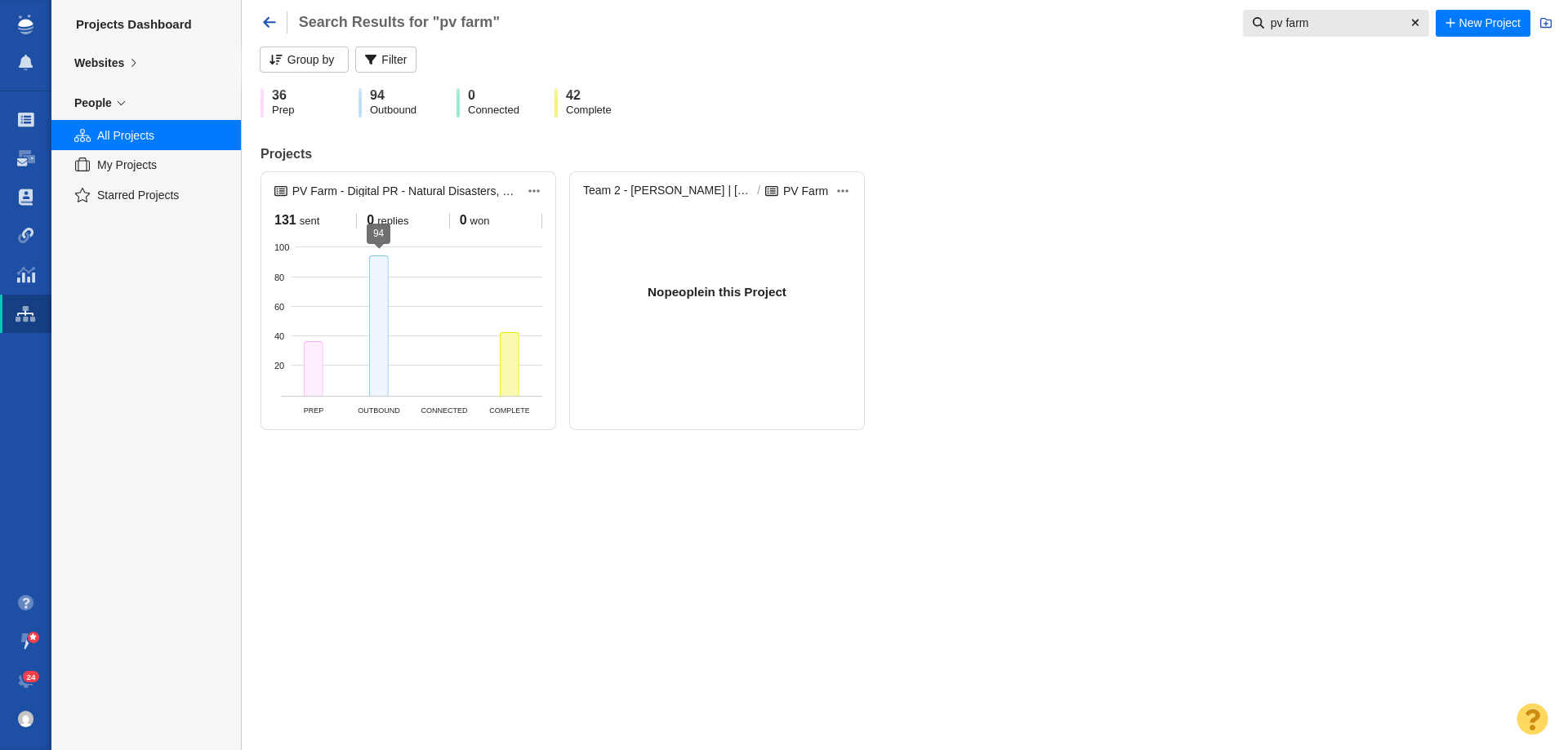
click at [386, 320] on div at bounding box center [379, 325] width 20 height 139
click at [1287, 30] on input "pv farm" at bounding box center [1334, 23] width 140 height 27
click at [1287, 30] on input "pv farm" at bounding box center [1334, 23] width 140 height 27
click at [1287, 31] on input "pv farm" at bounding box center [1334, 23] width 140 height 27
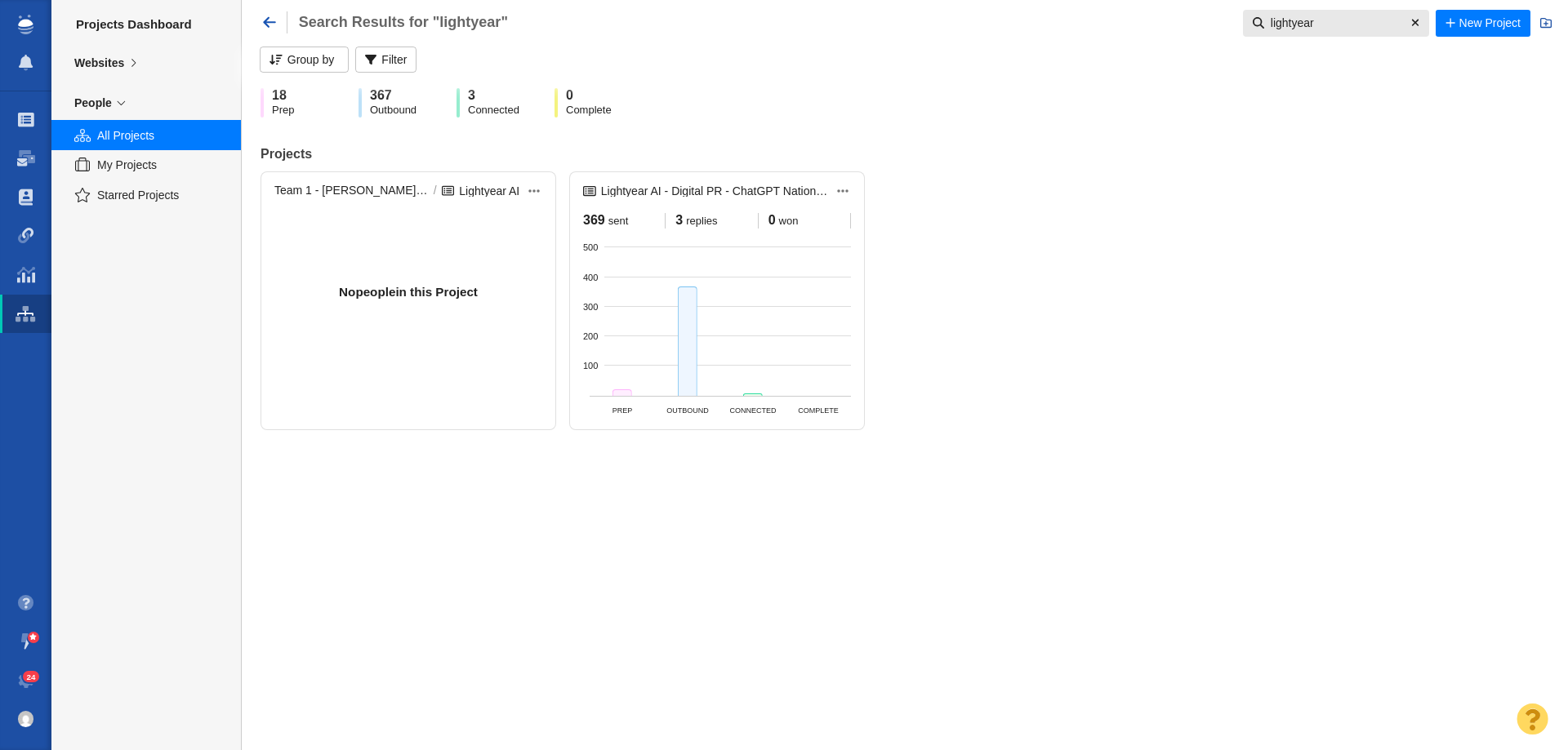
type input "lightyear"
click at [108, 67] on div "Websites" at bounding box center [99, 63] width 50 height 15
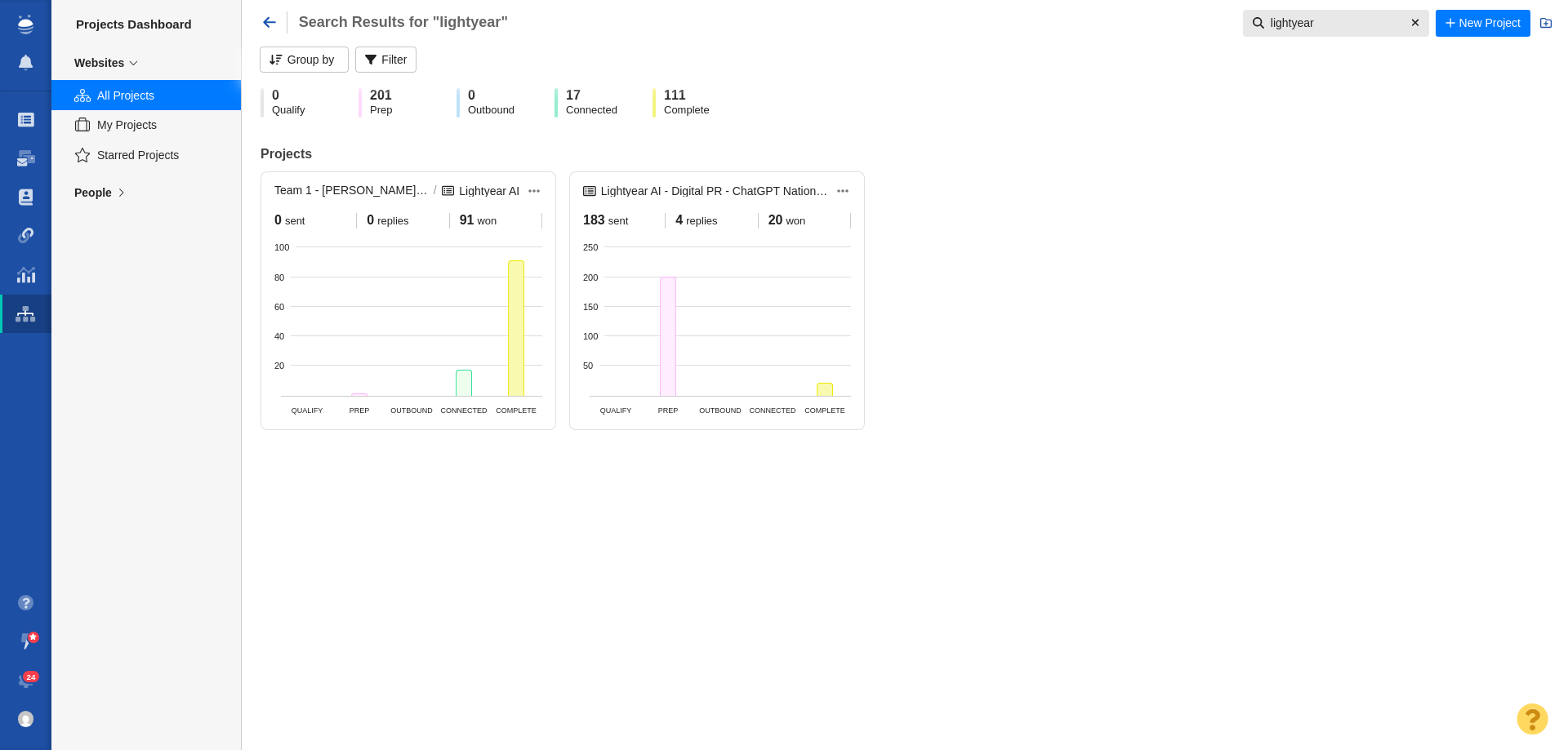
click at [828, 396] on div at bounding box center [825, 390] width 16 height 13
click at [863, 391] on div "Link Accepted (20)" at bounding box center [928, 390] width 172 height 25
click at [917, 379] on div "Link Accepted (20)" at bounding box center [928, 390] width 172 height 25
click at [938, 396] on div "Link Accepted (20)" at bounding box center [928, 390] width 172 height 25
click at [941, 428] on p "View Contacts" at bounding box center [928, 419] width 172 height 24
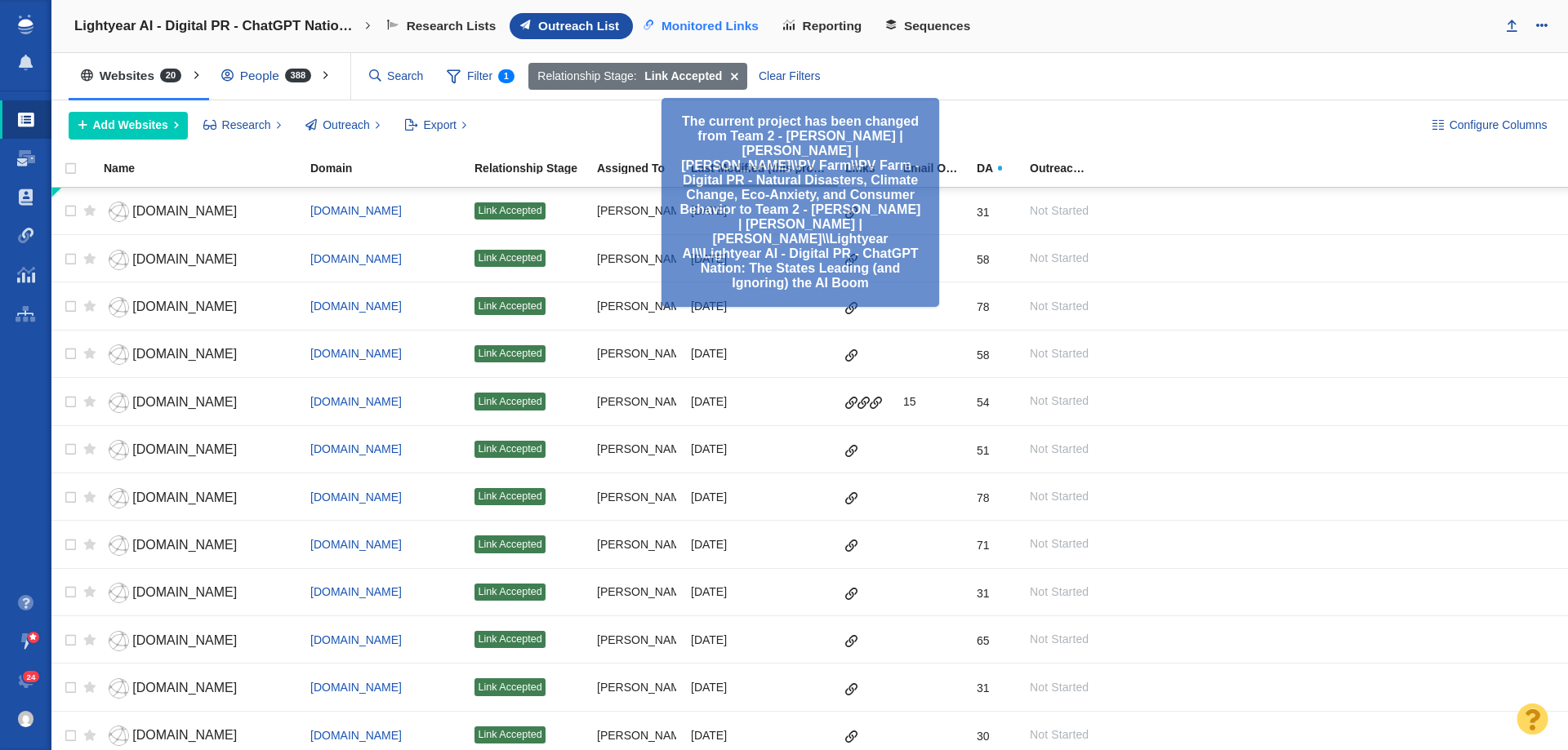
click at [726, 30] on span "Monitored Links" at bounding box center [710, 26] width 97 height 15
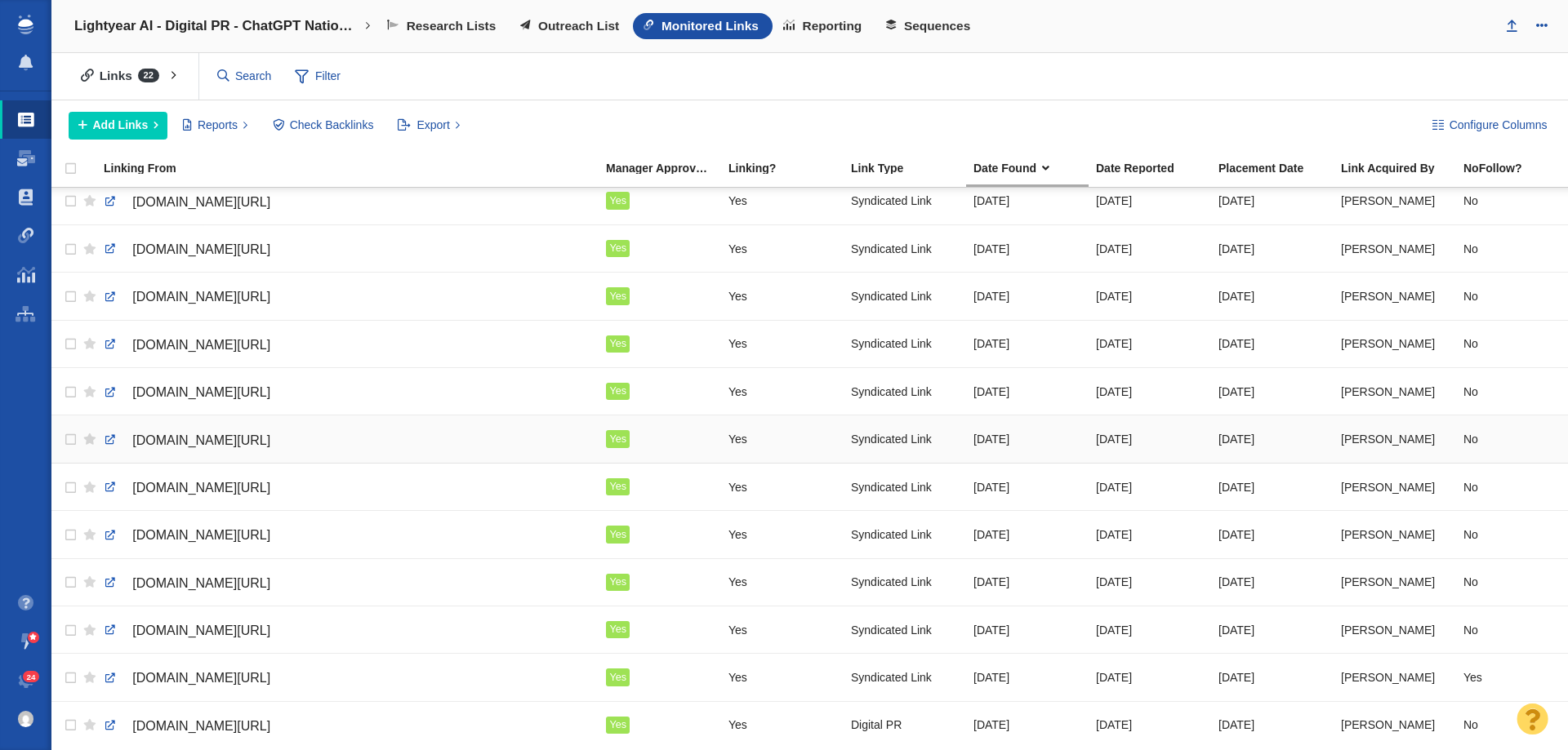
scroll to position [498, 0]
click at [319, 72] on span "Filter" at bounding box center [318, 77] width 66 height 31
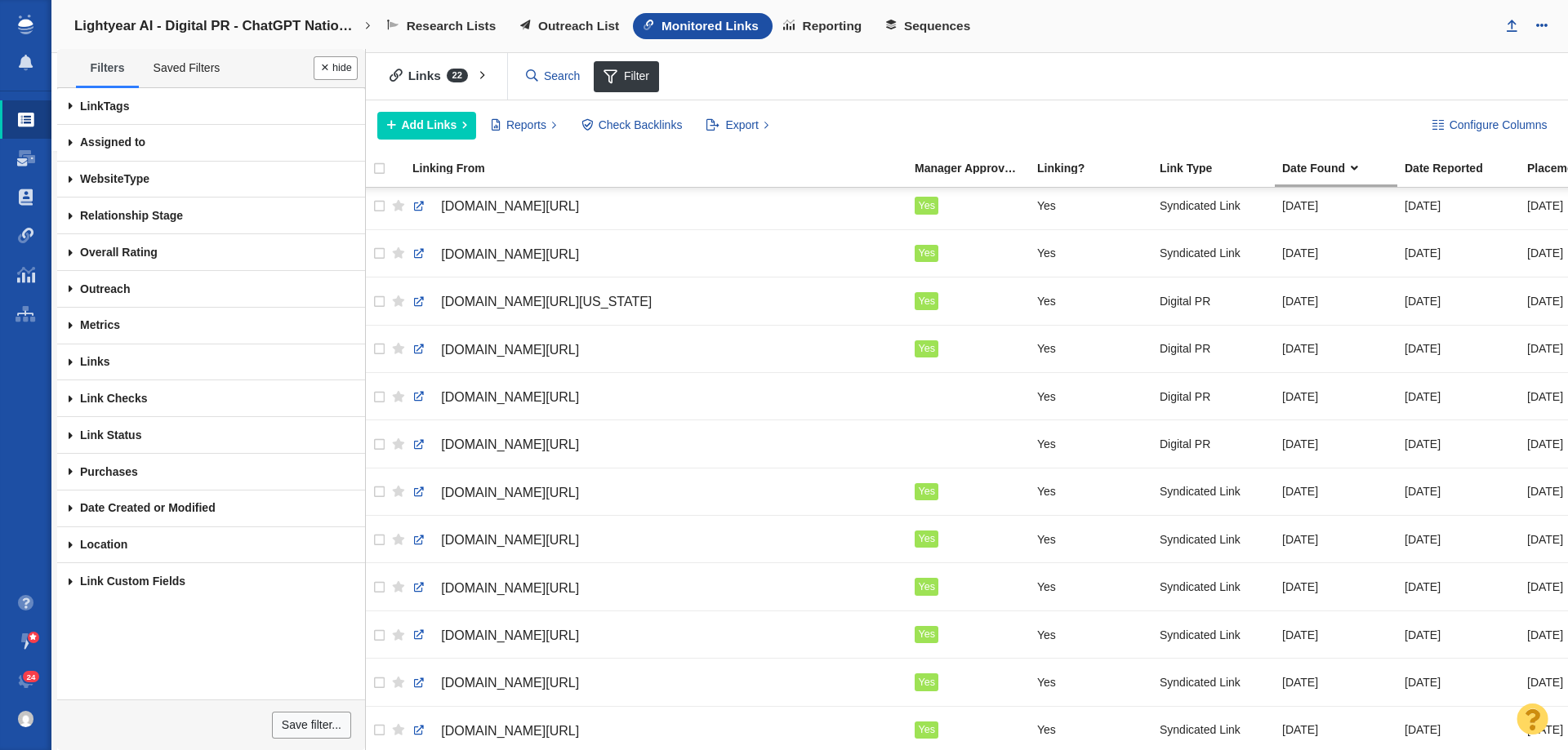
scroll to position [8, 0]
